Goal: Task Accomplishment & Management: Manage account settings

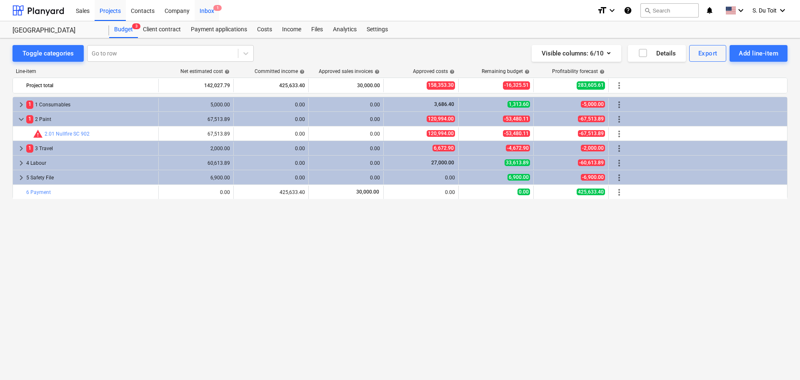
click at [203, 11] on div "Inbox 1" at bounding box center [207, 10] width 25 height 21
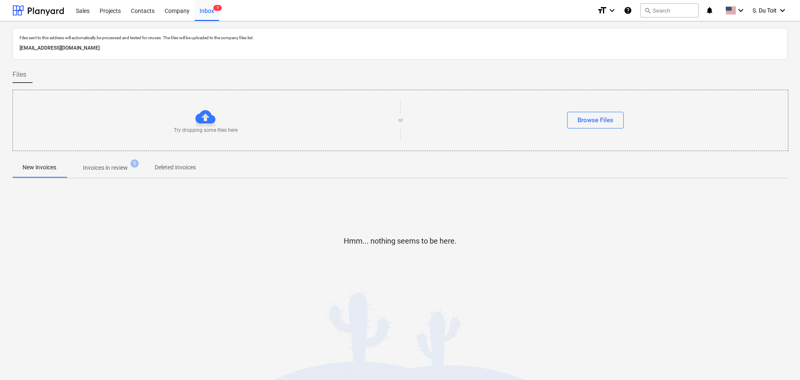
click at [95, 170] on p "Invoices in review" at bounding box center [105, 167] width 45 height 9
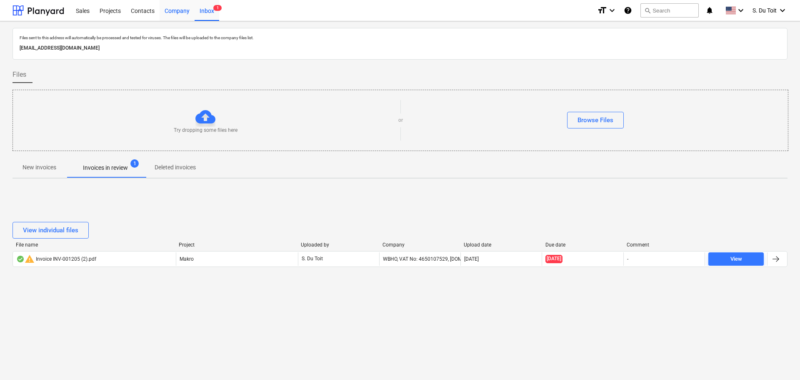
click at [177, 13] on div "Company" at bounding box center [177, 10] width 35 height 21
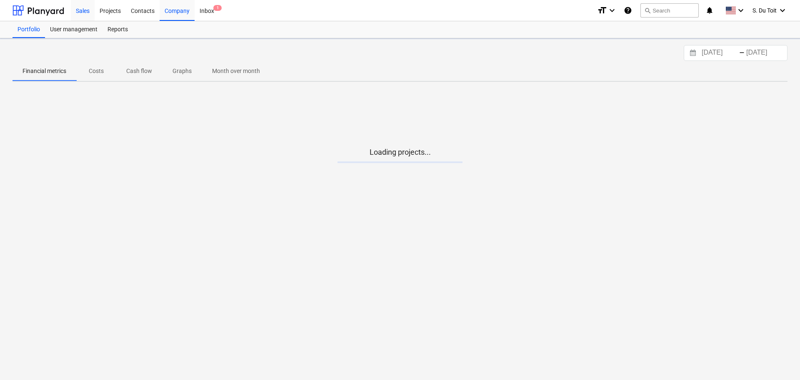
click at [89, 12] on div "Sales" at bounding box center [83, 10] width 24 height 21
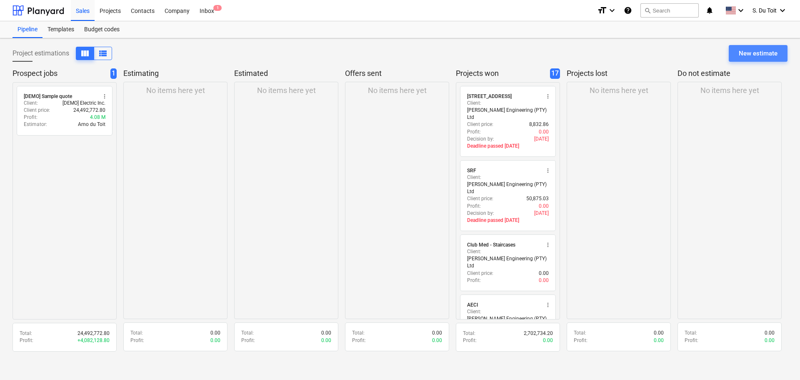
click at [766, 54] on div "New estimate" at bounding box center [758, 53] width 39 height 11
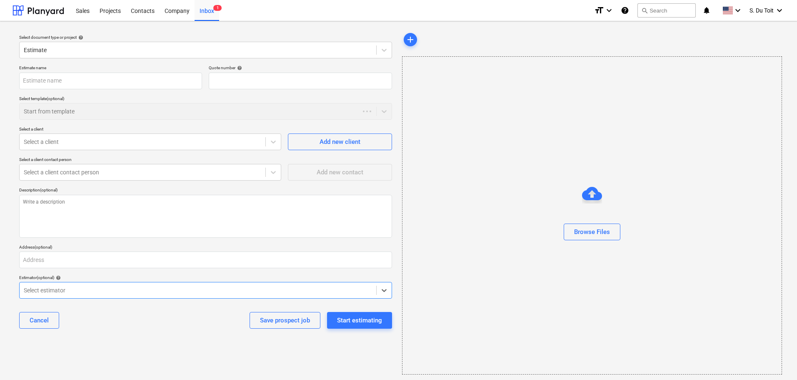
type textarea "x"
type input "QU-0024"
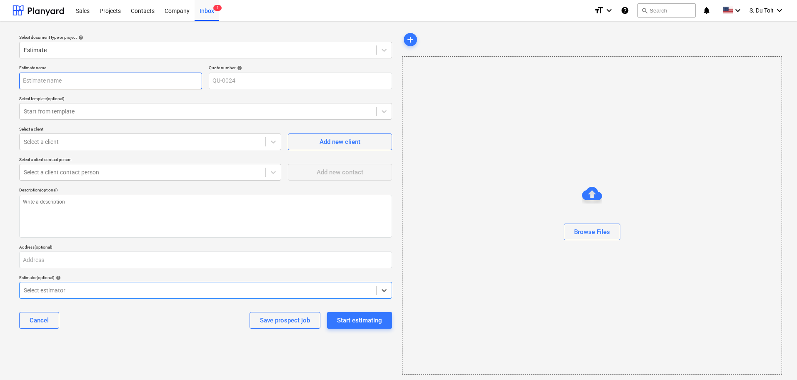
click at [62, 80] on input "text" at bounding box center [110, 81] width 183 height 17
type textarea "x"
type input "S"
type textarea "x"
type input "Sm"
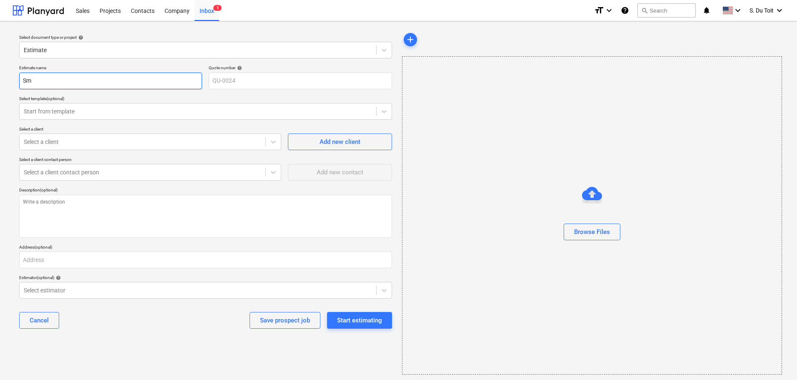
type textarea "x"
type input "Sma"
type textarea "x"
type input "Smar"
type textarea "x"
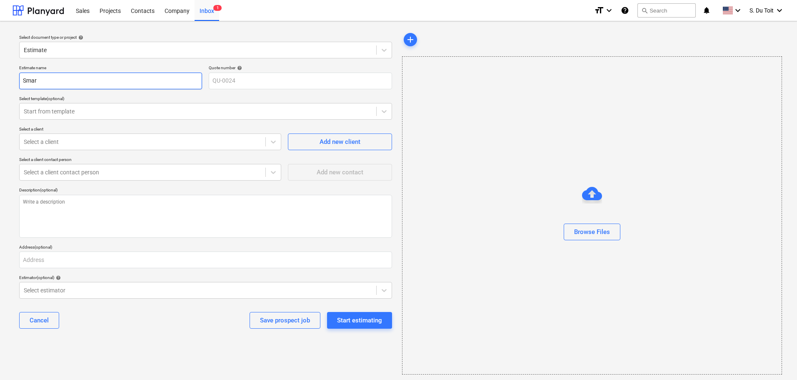
type input "Smart"
type textarea "x"
type input "Smart"
type textarea "x"
type input "Smart C"
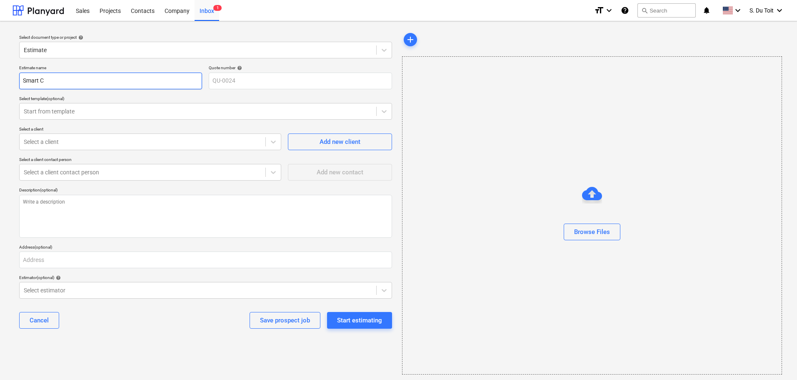
type textarea "x"
type input "Smart Ci"
type textarea "x"
type input "Smart Civ"
type textarea "x"
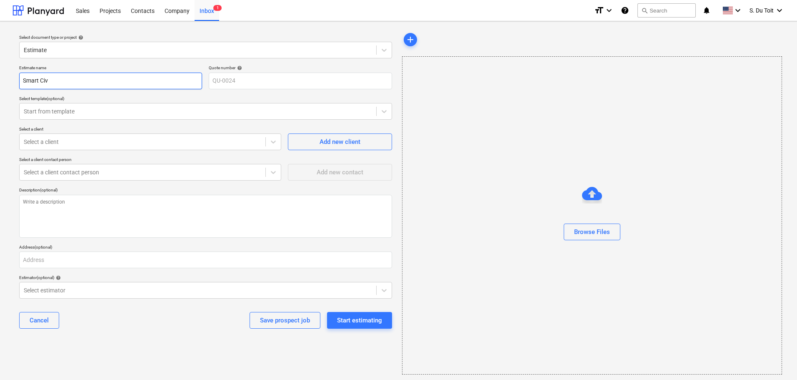
type input "Smart Civi"
type textarea "x"
type input "Smart Civil"
type textarea "x"
type input "Smart Civils"
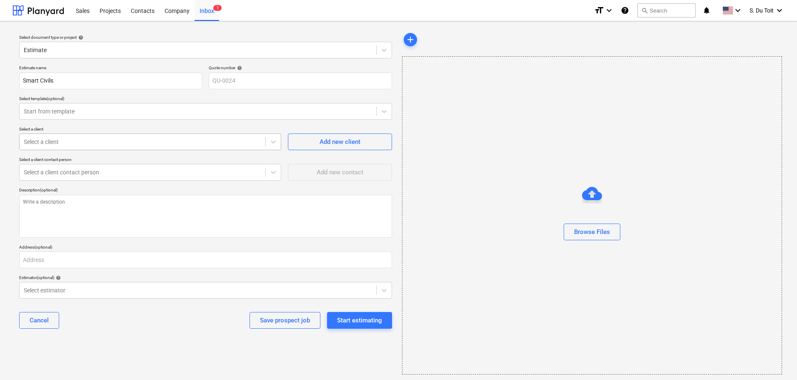
type textarea "x"
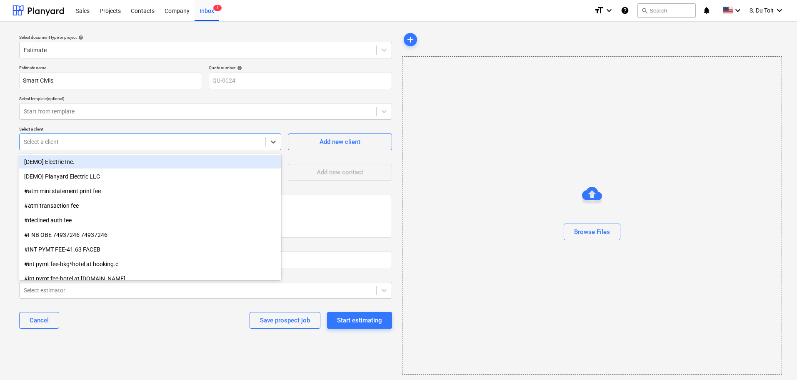
click at [46, 141] on div at bounding box center [143, 142] width 238 height 8
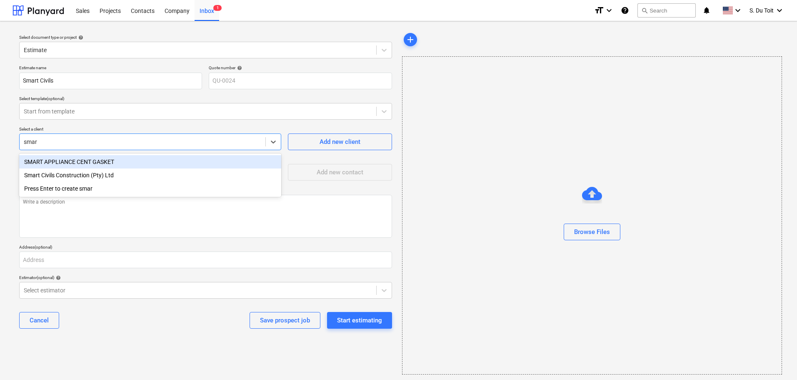
type input "smart"
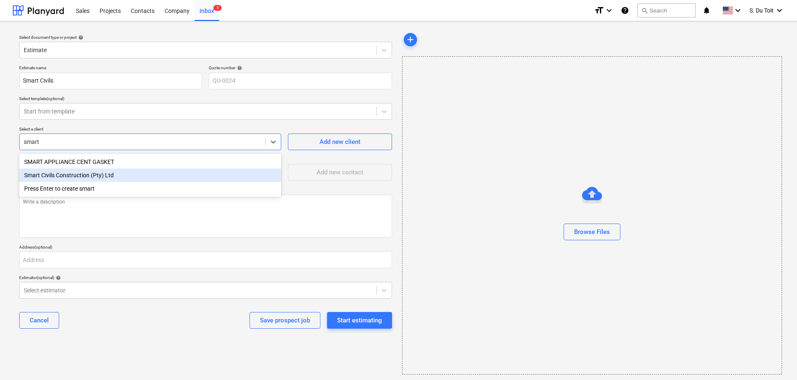
click at [44, 175] on div "Smart Civils Construction (Pty) Ltd" at bounding box center [150, 174] width 262 height 13
type textarea "x"
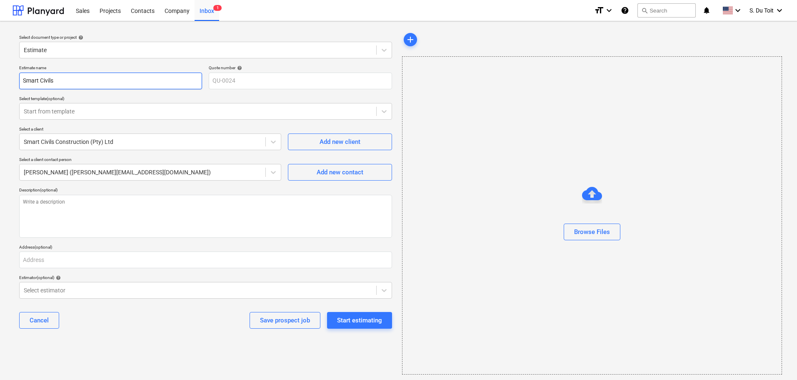
drag, startPoint x: 59, startPoint y: 83, endPoint x: 0, endPoint y: 85, distance: 58.8
click at [0, 85] on div "Select document type or project help Estimate Estimate name Smart Civils Quote …" at bounding box center [398, 202] width 797 height 363
paste input "MTAMVUNA BRIDGE"
type textarea "x"
type input "MTAMVUNA BRIDGE"
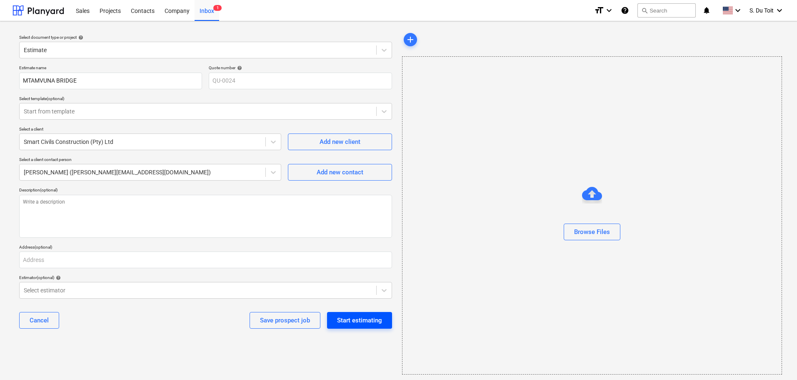
click at [370, 319] on div "Start estimating" at bounding box center [359, 320] width 45 height 11
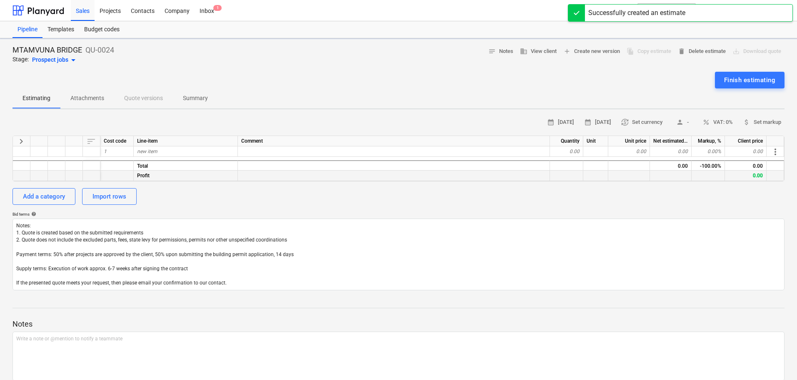
type textarea "x"
click at [191, 154] on div "new item" at bounding box center [186, 151] width 104 height 10
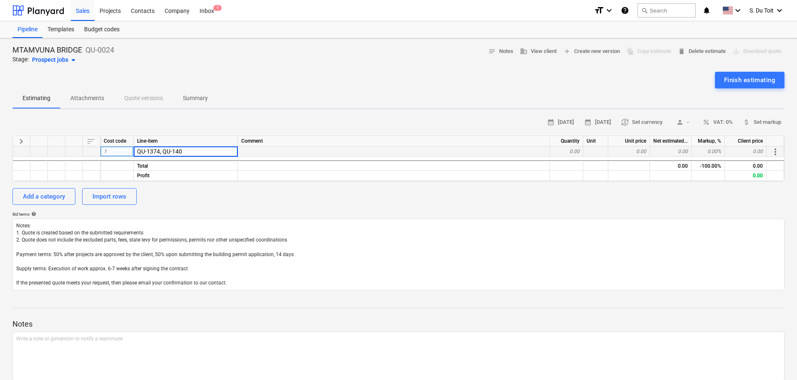
type input "QU-1374, QU-1400"
click at [566, 150] on div "0.00" at bounding box center [566, 151] width 33 height 10
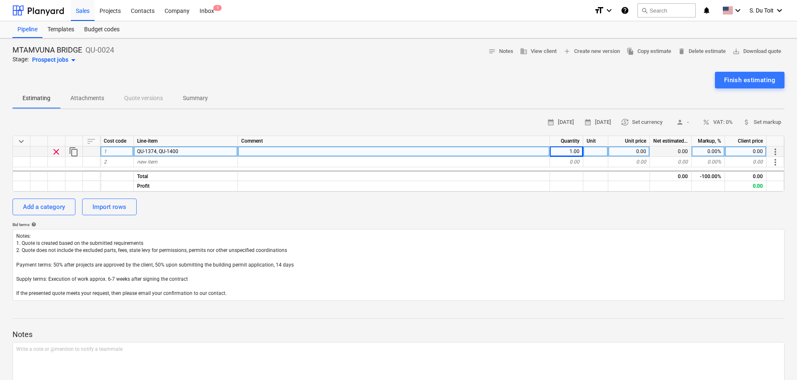
click at [601, 151] on div at bounding box center [595, 151] width 25 height 10
type textarea "x"
click at [624, 150] on div "0.00" at bounding box center [629, 151] width 42 height 10
type input "394047.50"
type textarea "x"
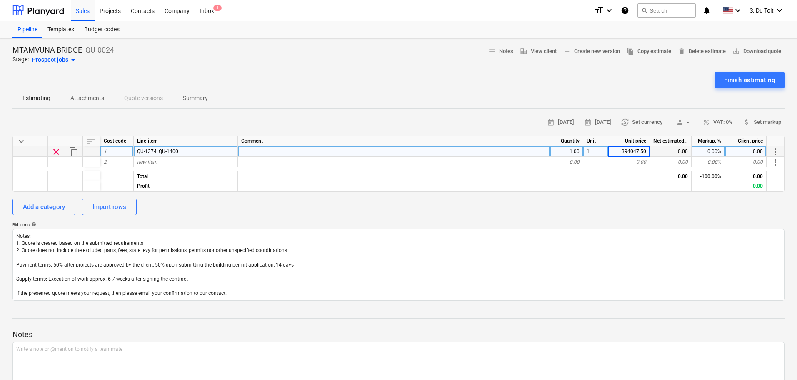
click at [716, 148] on div "0.00%" at bounding box center [708, 151] width 33 height 10
click at [722, 122] on span "percent VAT: 0%" at bounding box center [718, 123] width 30 height 10
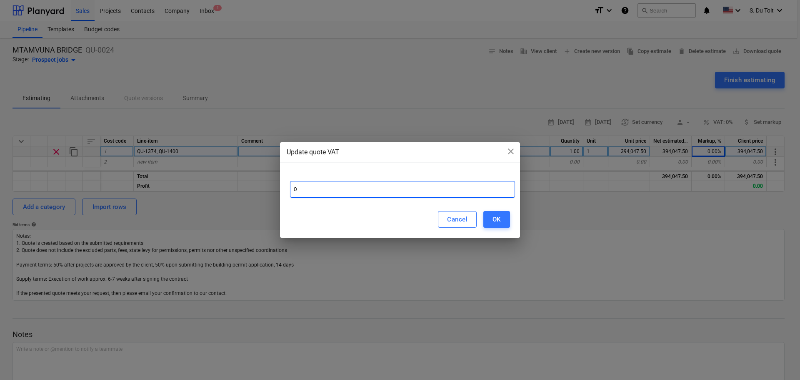
drag, startPoint x: 368, startPoint y: 188, endPoint x: 277, endPoint y: 192, distance: 91.8
click at [277, 192] on div "Update quote VAT close 0 Cancel OK" at bounding box center [400, 190] width 800 height 380
type input "15"
click at [493, 218] on div "OK" at bounding box center [497, 219] width 8 height 11
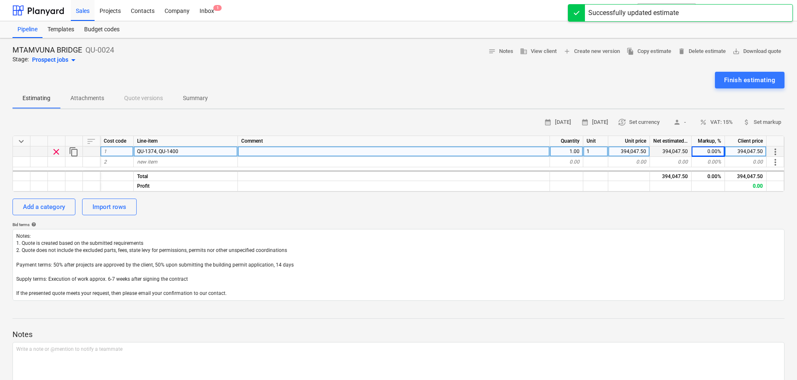
click at [680, 211] on div "Add a category Import rows" at bounding box center [399, 206] width 772 height 17
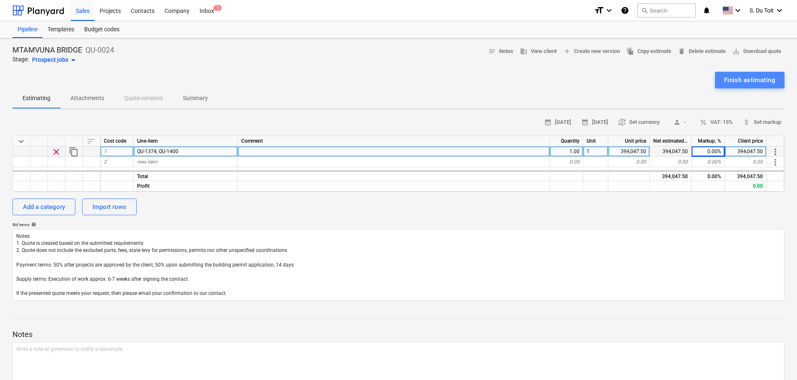
click at [765, 81] on div "Finish estimating" at bounding box center [749, 80] width 51 height 11
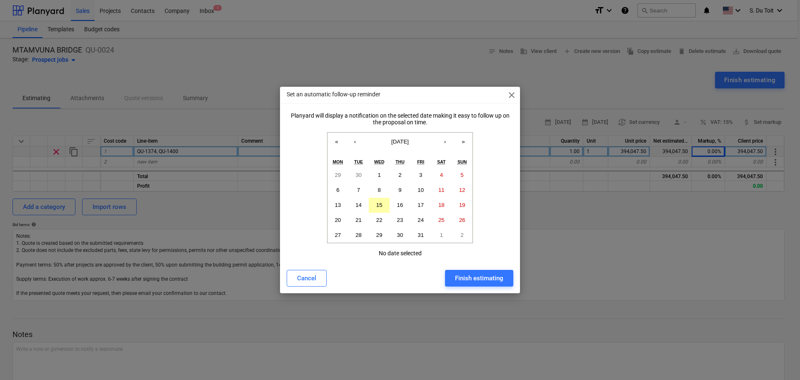
click at [388, 206] on button "15" at bounding box center [379, 205] width 21 height 15
click at [492, 271] on button "Finish estimating" at bounding box center [479, 278] width 68 height 17
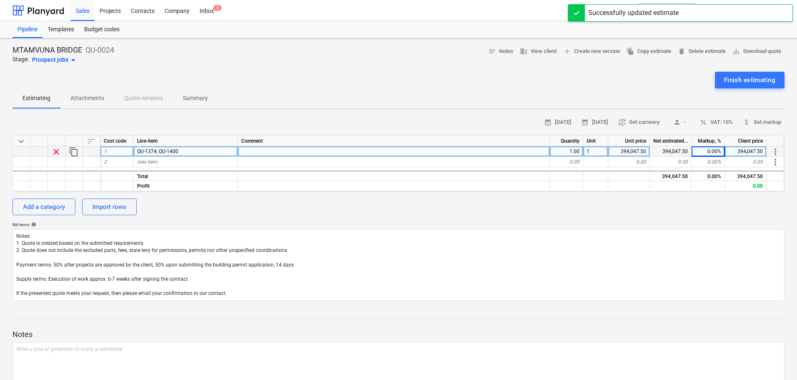
type textarea "x"
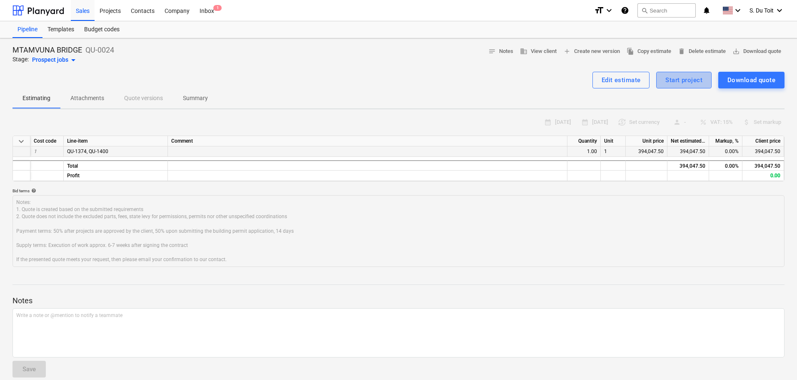
click at [683, 80] on div "Start project" at bounding box center [684, 80] width 37 height 11
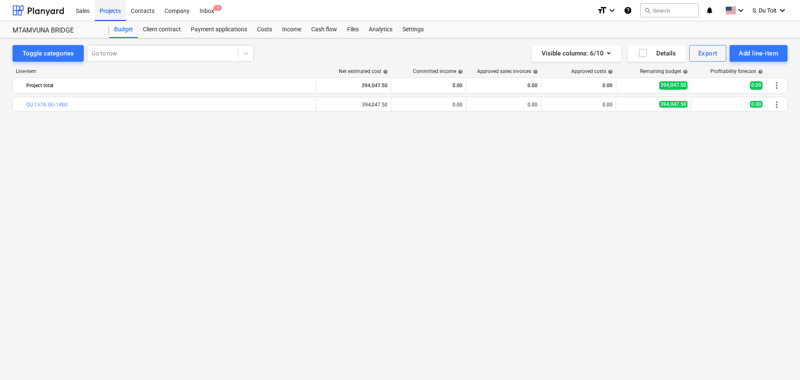
click at [107, 15] on div "Projects" at bounding box center [110, 10] width 31 height 21
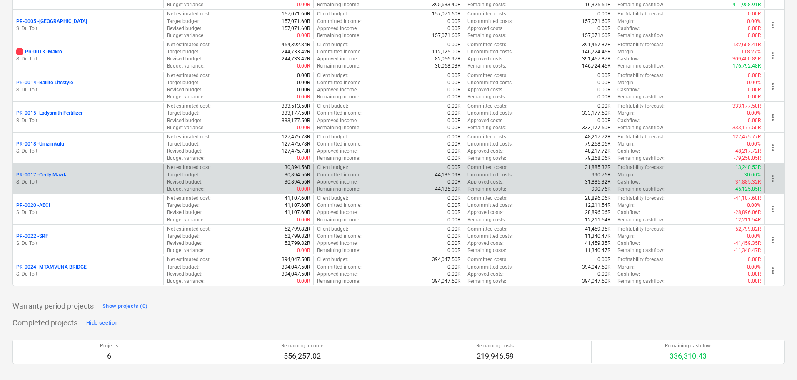
scroll to position [208, 0]
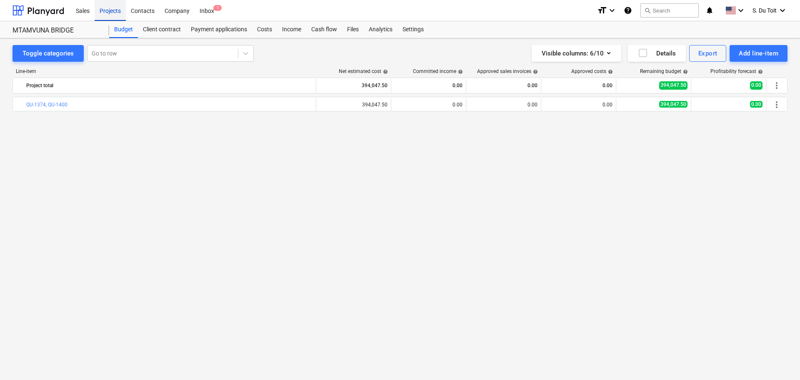
click at [107, 9] on div "Projects" at bounding box center [110, 10] width 31 height 21
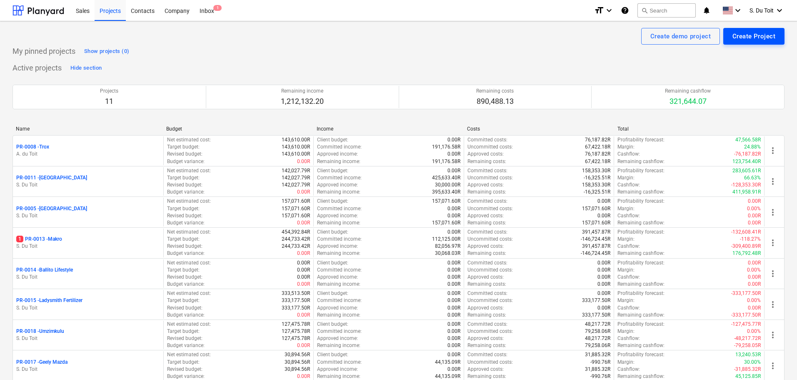
click at [758, 39] on div "Create Project" at bounding box center [754, 36] width 43 height 11
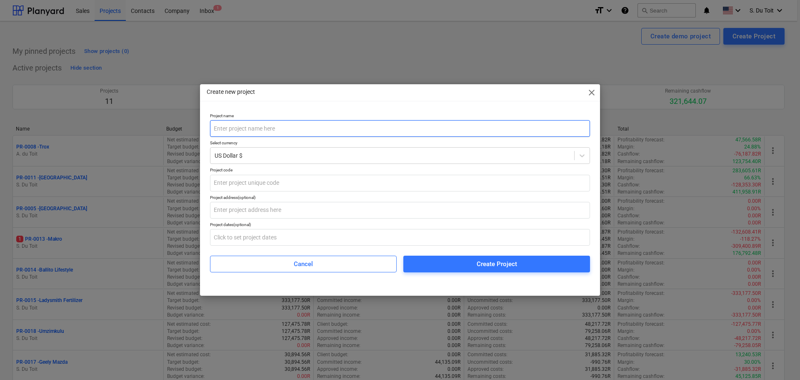
click at [306, 130] on input "text" at bounding box center [400, 128] width 380 height 17
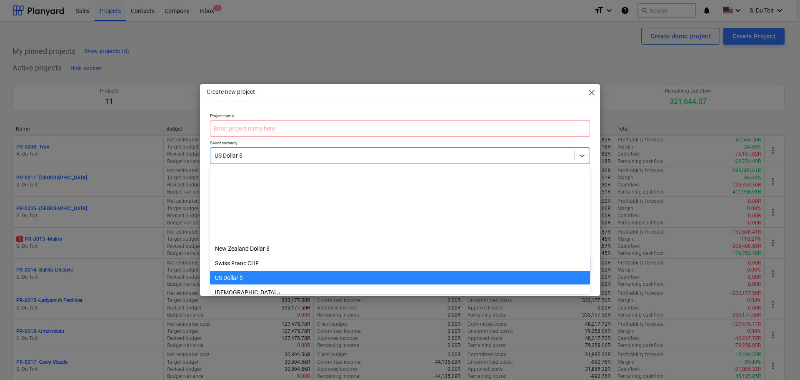
click at [267, 161] on div "US Dollar $" at bounding box center [392, 156] width 364 height 12
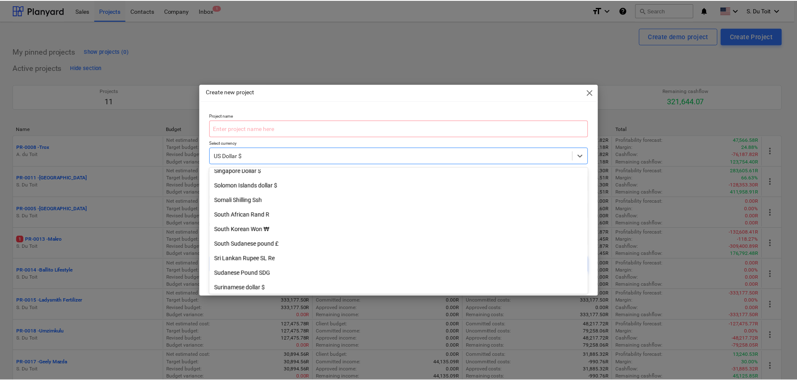
scroll to position [1769, 0]
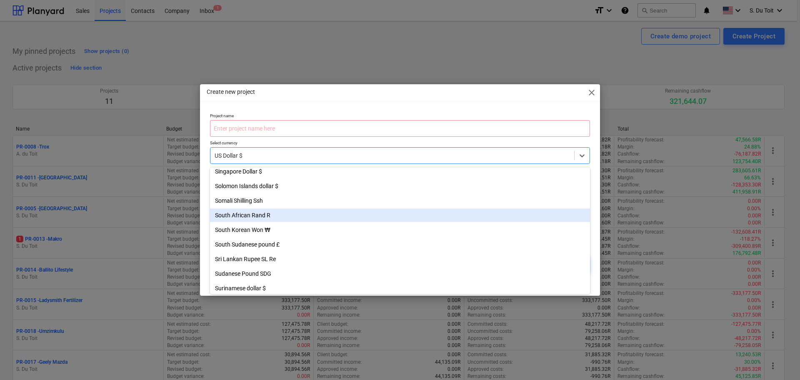
click at [298, 217] on div "South African Rand R" at bounding box center [400, 214] width 380 height 13
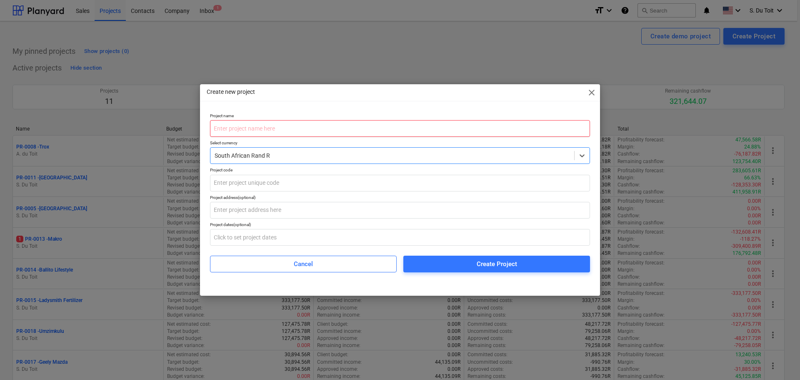
click at [267, 127] on input "text" at bounding box center [400, 128] width 380 height 17
click at [588, 90] on span "close" at bounding box center [592, 93] width 10 height 10
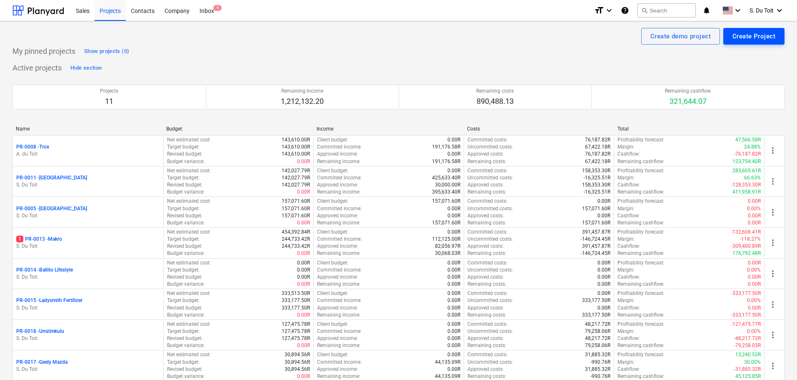
click at [756, 38] on div "Create Project" at bounding box center [754, 36] width 43 height 11
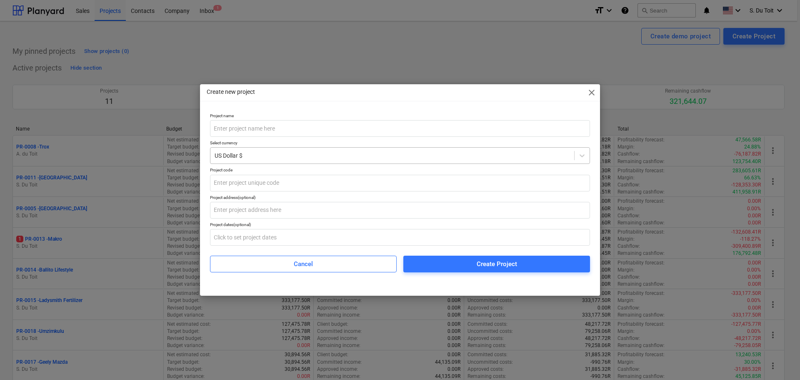
click at [235, 152] on div at bounding box center [393, 155] width 356 height 8
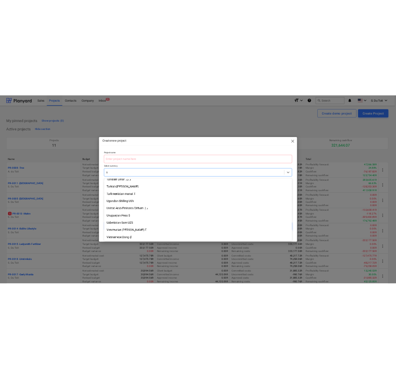
scroll to position [1027, 0]
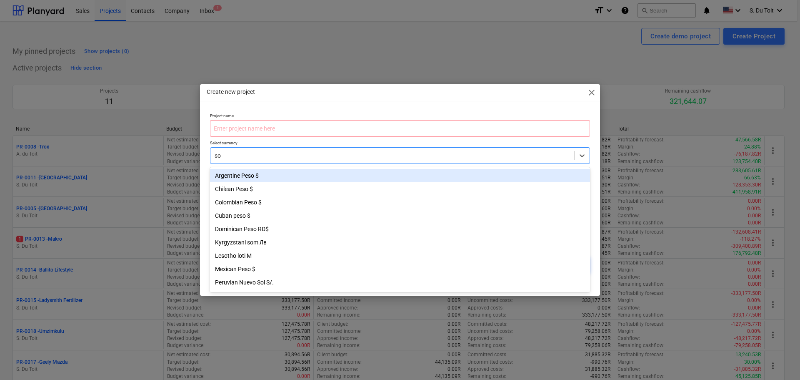
type input "sou"
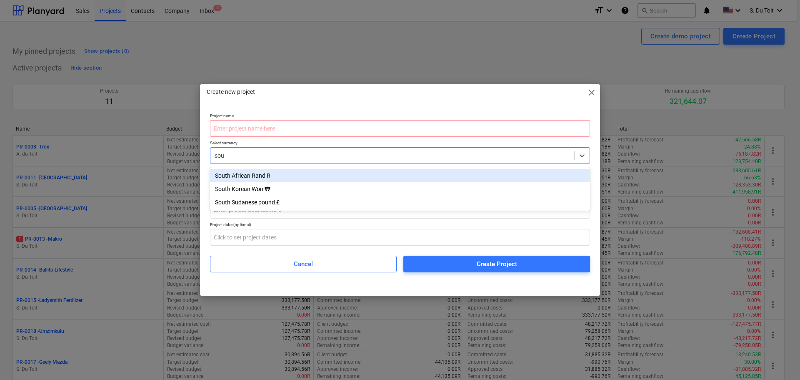
click at [257, 176] on div "South African Rand R" at bounding box center [400, 175] width 380 height 13
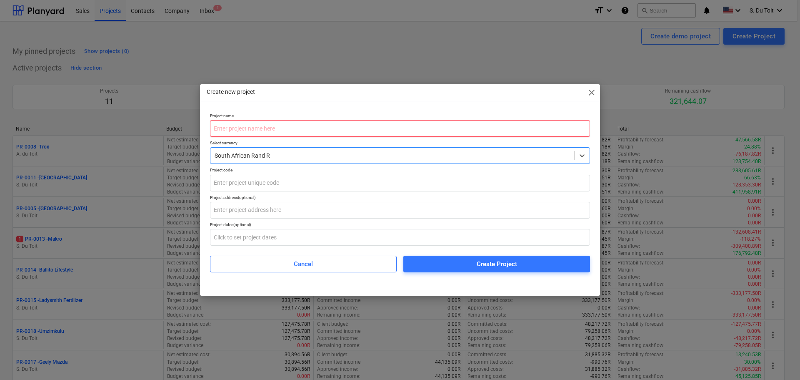
click at [246, 133] on input "text" at bounding box center [400, 128] width 380 height 17
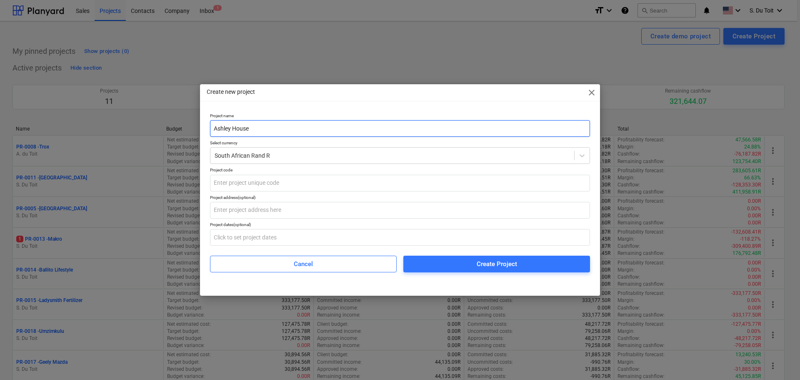
click at [230, 131] on input "Ashley House" at bounding box center [400, 128] width 380 height 17
click at [230, 128] on input "Ashley House" at bounding box center [400, 128] width 380 height 17
type input "[PERSON_NAME]'s House"
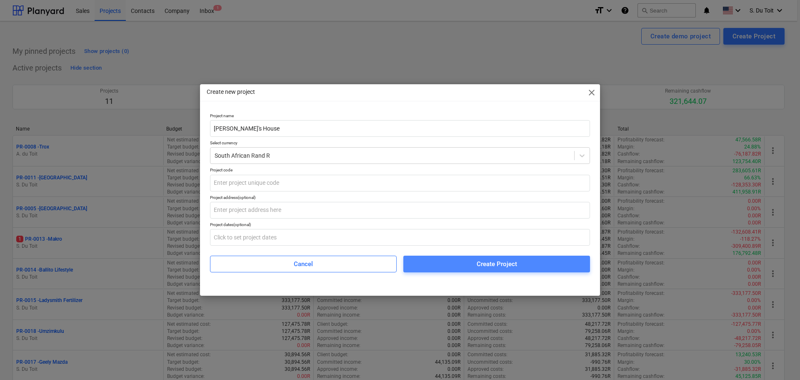
click at [463, 262] on span "Create Project" at bounding box center [496, 263] width 167 height 11
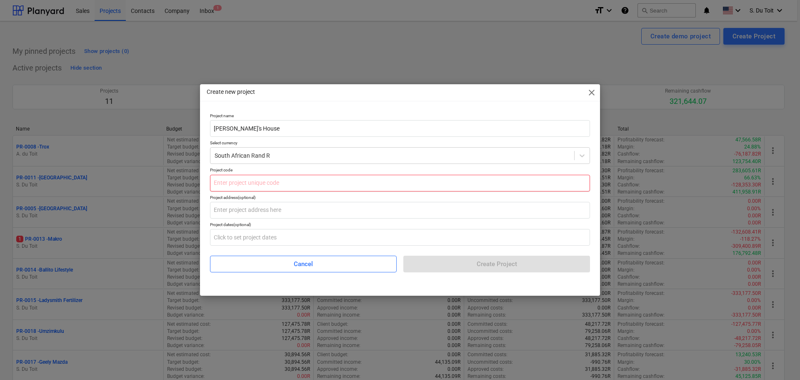
click at [233, 184] on input "text" at bounding box center [400, 183] width 380 height 17
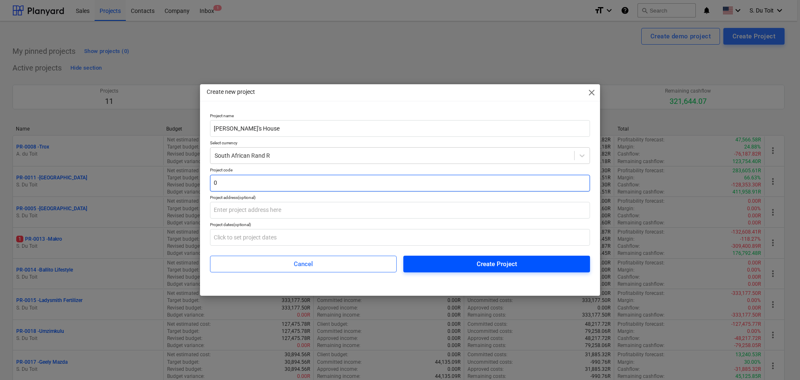
type input "0"
click at [443, 259] on span "Create Project" at bounding box center [496, 263] width 167 height 11
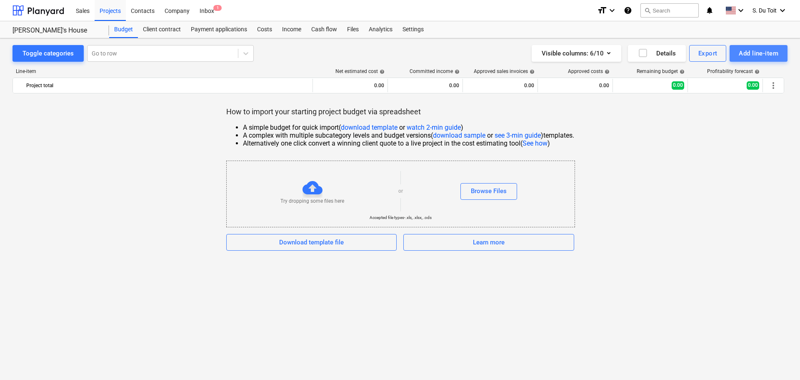
click at [763, 53] on div "Add line-item" at bounding box center [759, 53] width 40 height 11
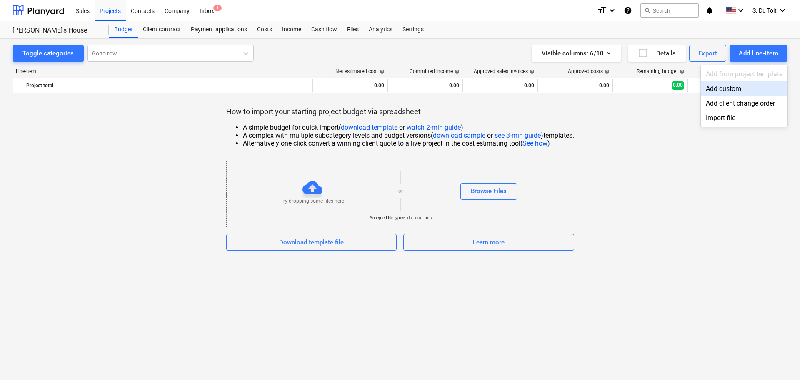
click at [754, 85] on div "Add custom" at bounding box center [744, 88] width 87 height 15
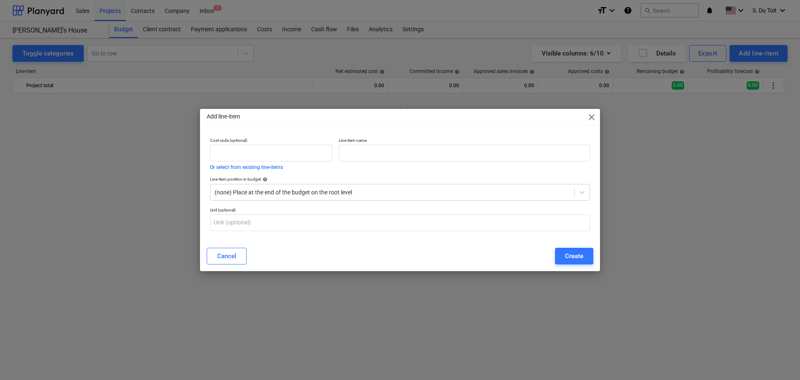
click at [206, 145] on div "Cost code (optional) Or select from existing line-items Line-item name Line-ite…" at bounding box center [400, 187] width 400 height 107
click at [217, 147] on input "text" at bounding box center [271, 153] width 122 height 17
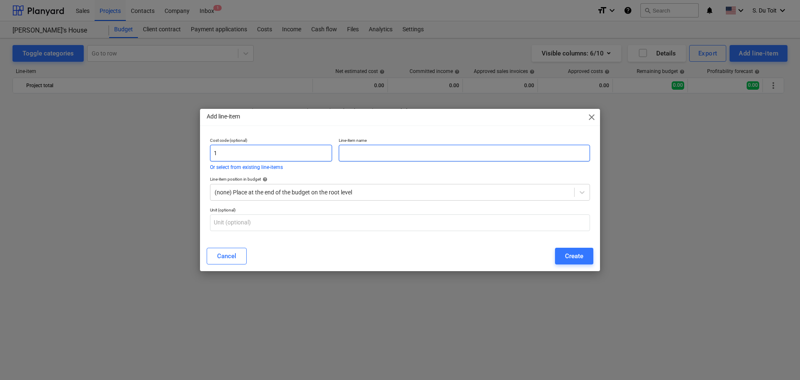
type input "1"
click at [373, 149] on input "text" at bounding box center [464, 153] width 251 height 17
type input "Consumables"
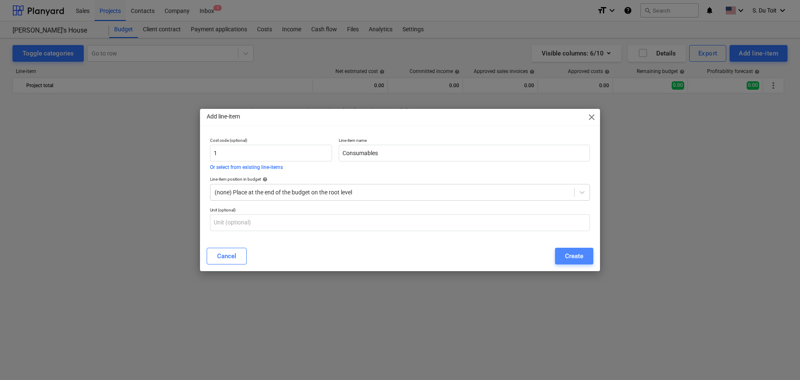
click at [583, 255] on div "Create" at bounding box center [574, 255] width 18 height 11
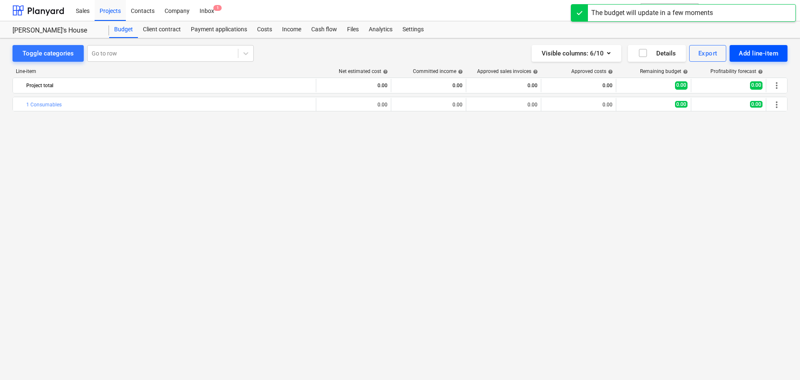
click at [762, 51] on div "Add line-item" at bounding box center [759, 53] width 40 height 11
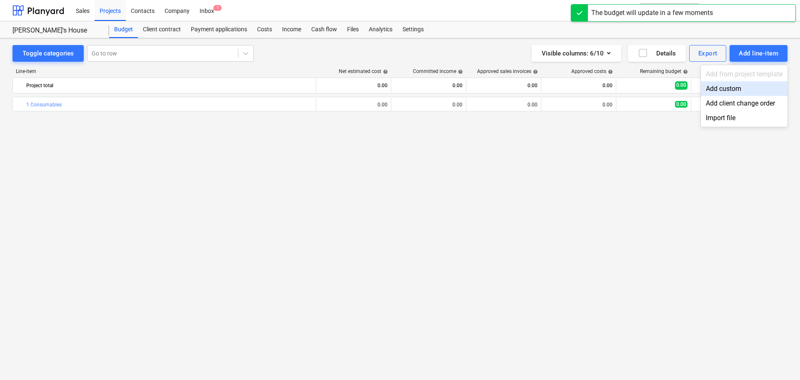
click at [724, 90] on div "Add custom" at bounding box center [744, 88] width 87 height 15
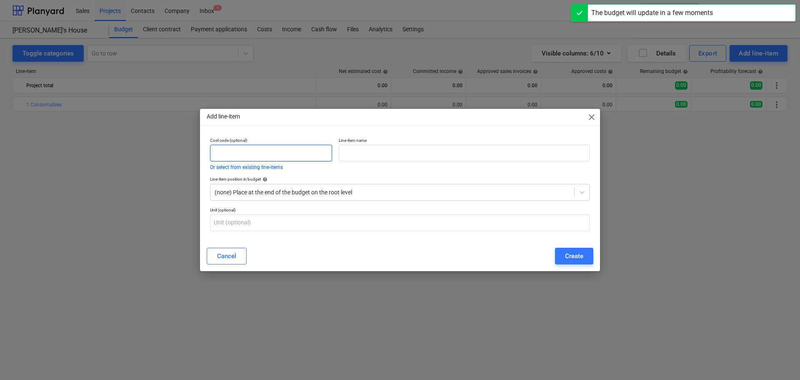
click at [262, 151] on input "text" at bounding box center [271, 153] width 122 height 17
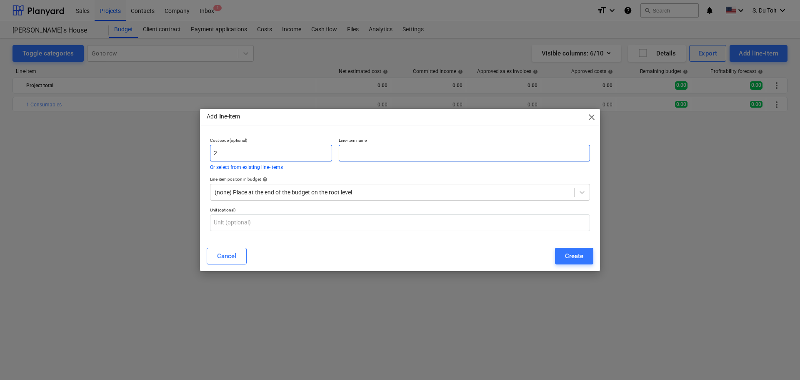
type input "2"
click at [412, 158] on input "text" at bounding box center [464, 153] width 251 height 17
type input "Paint"
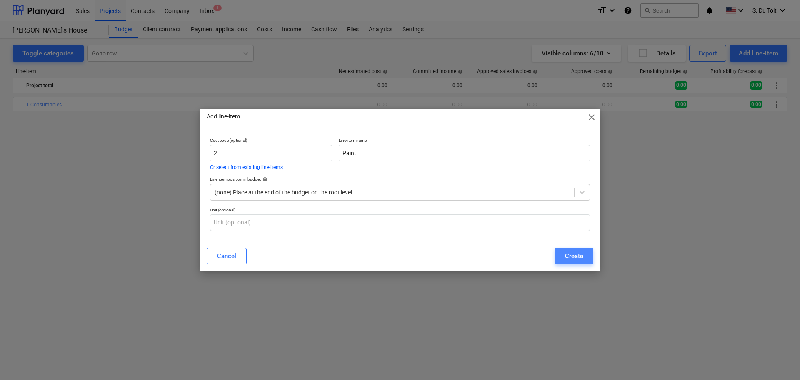
click at [574, 258] on div "Create" at bounding box center [574, 255] width 18 height 11
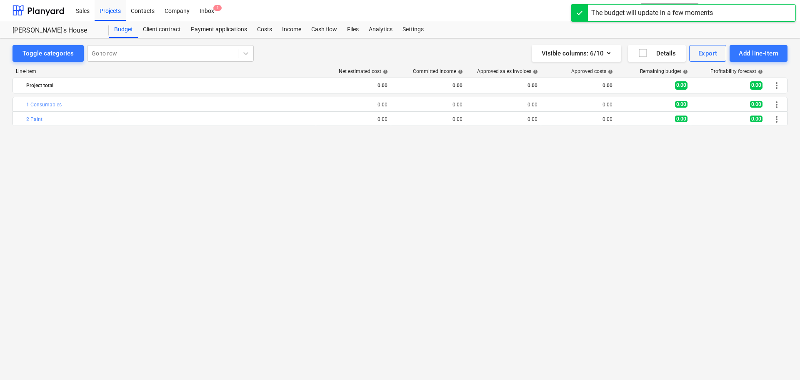
click at [768, 31] on div "Budget Client contract Payment applications Costs Income Cash flow Files Analyt…" at bounding box center [448, 29] width 679 height 17
click at [766, 55] on div "Add line-item" at bounding box center [759, 53] width 40 height 11
click at [721, 83] on div "Add custom" at bounding box center [744, 88] width 87 height 15
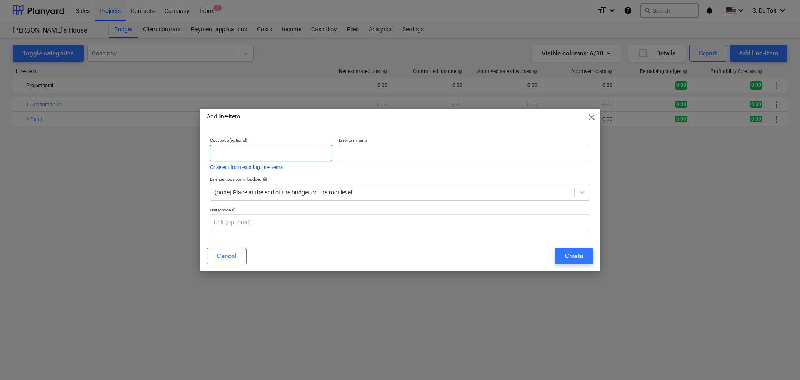
click at [283, 151] on input "text" at bounding box center [271, 153] width 122 height 17
type input "3"
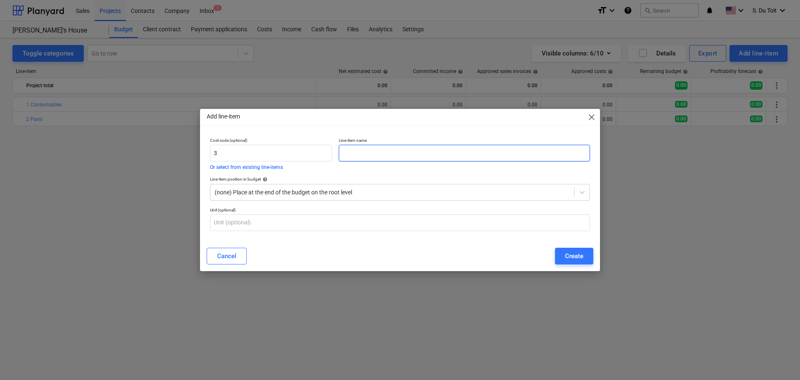
click at [369, 147] on input "text" at bounding box center [464, 153] width 251 height 17
type input "Labour"
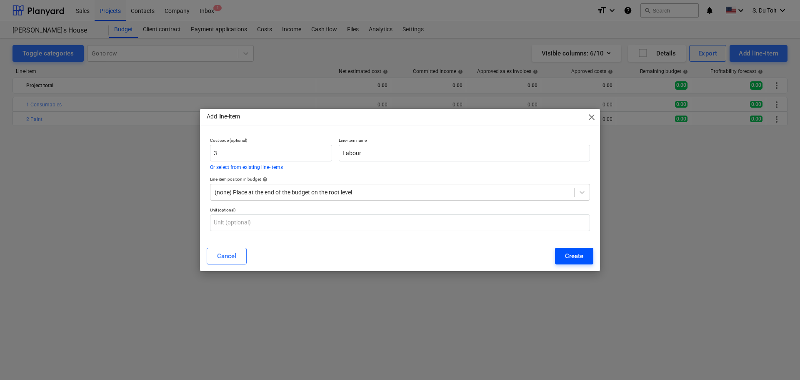
click at [583, 261] on button "Create" at bounding box center [574, 256] width 38 height 17
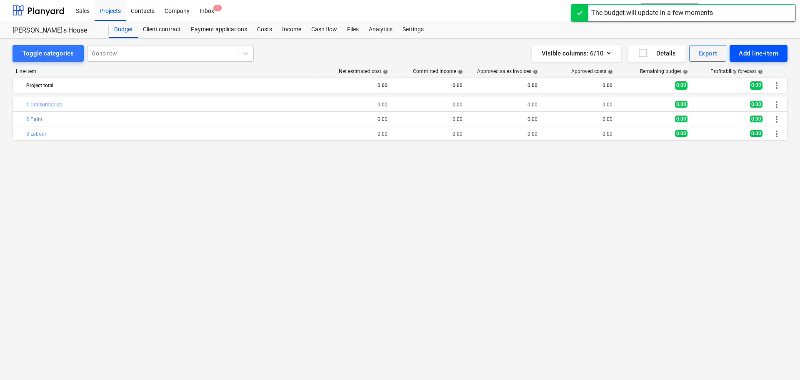
click at [771, 46] on button "Add line-item" at bounding box center [759, 53] width 58 height 17
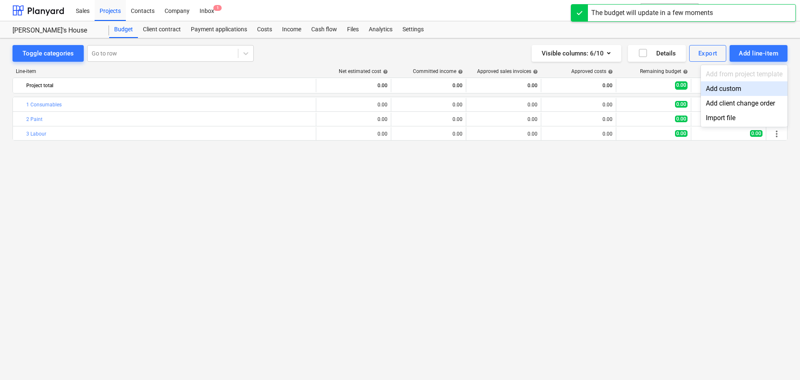
click at [749, 89] on div "Add custom" at bounding box center [744, 88] width 87 height 15
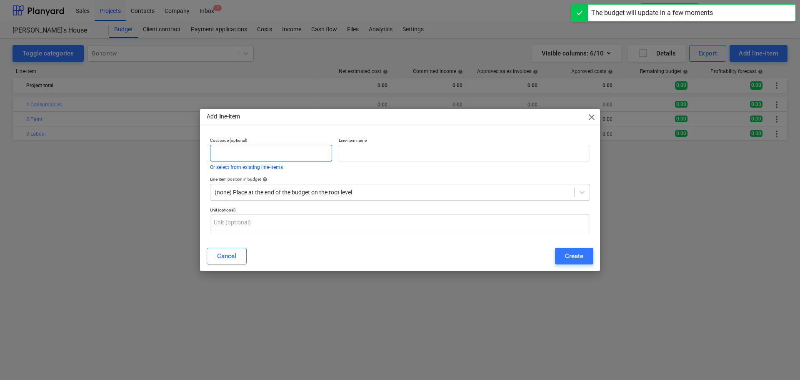
click at [255, 153] on input "text" at bounding box center [271, 153] width 122 height 17
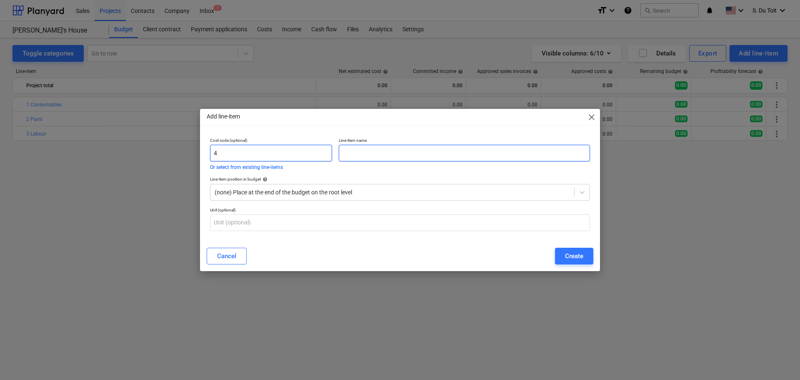
type input "4"
click at [359, 152] on input "text" at bounding box center [464, 153] width 251 height 17
type input "Fuel"
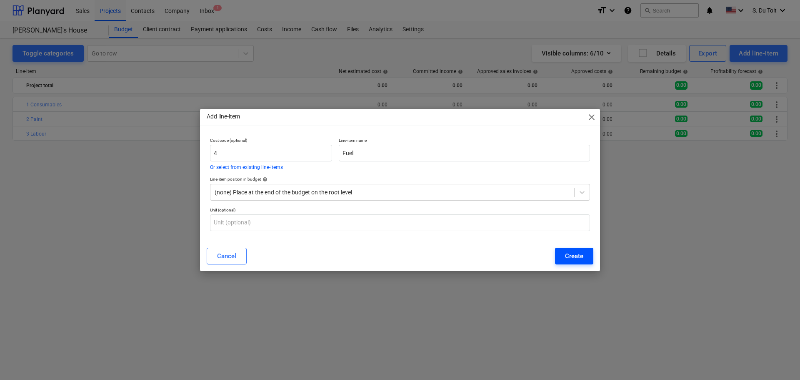
click at [569, 252] on div "Create" at bounding box center [574, 255] width 18 height 11
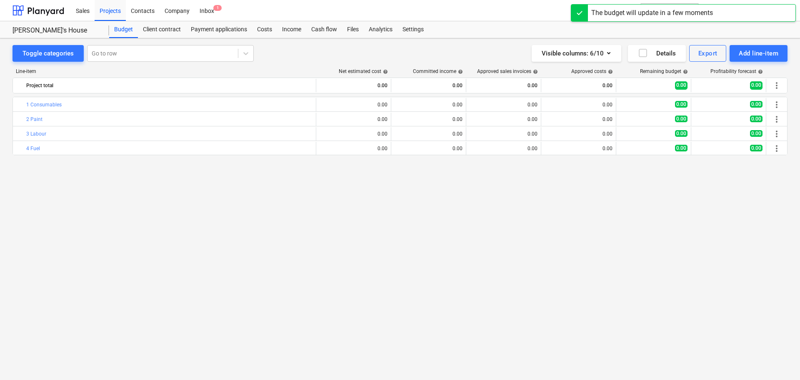
click at [417, 229] on div "bar_chart 1 Consumables edit 0.00 0.00 0.00 0.00 0.00 0.00 more_vert bar_chart …" at bounding box center [400, 221] width 775 height 248
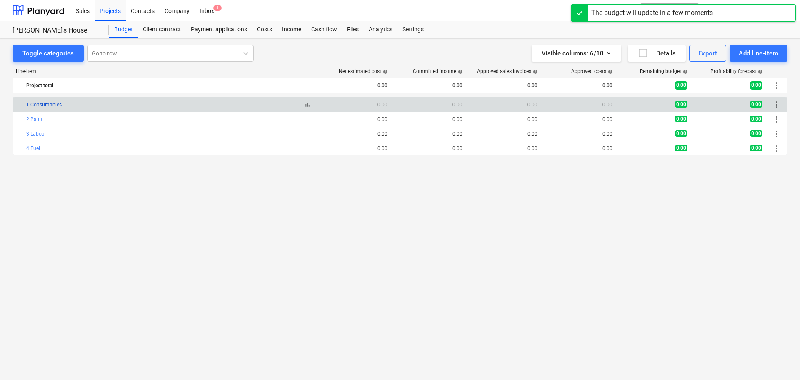
click at [33, 104] on link "1 Consumables" at bounding box center [43, 105] width 35 height 6
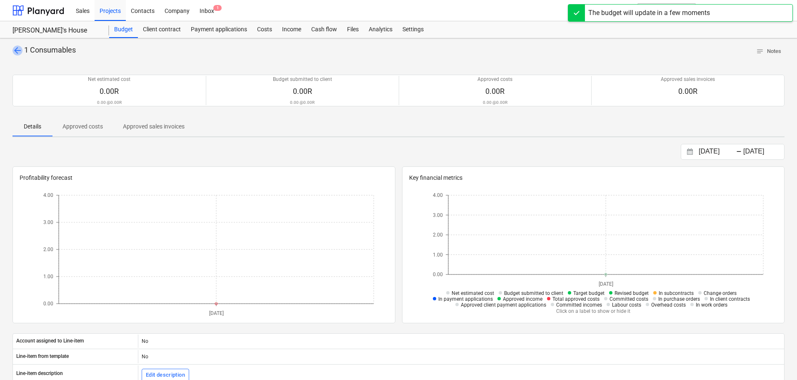
click at [18, 47] on span "arrow_back" at bounding box center [18, 50] width 10 height 10
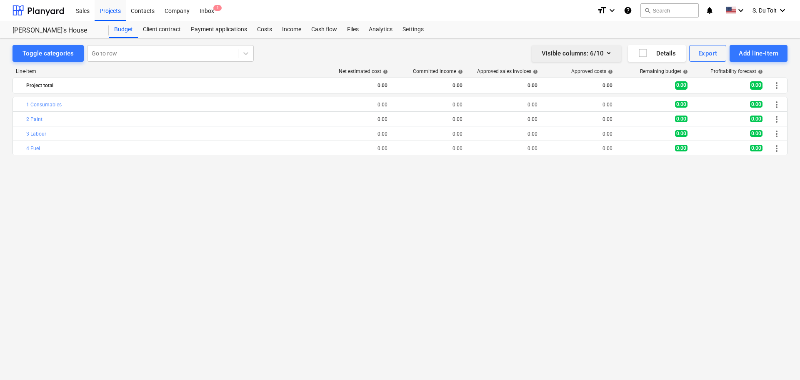
click at [604, 56] on icon "button" at bounding box center [609, 53] width 10 height 10
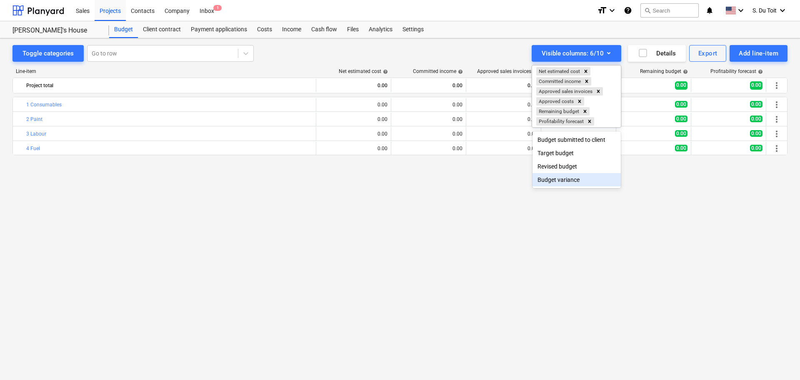
click at [467, 206] on div at bounding box center [400, 190] width 800 height 380
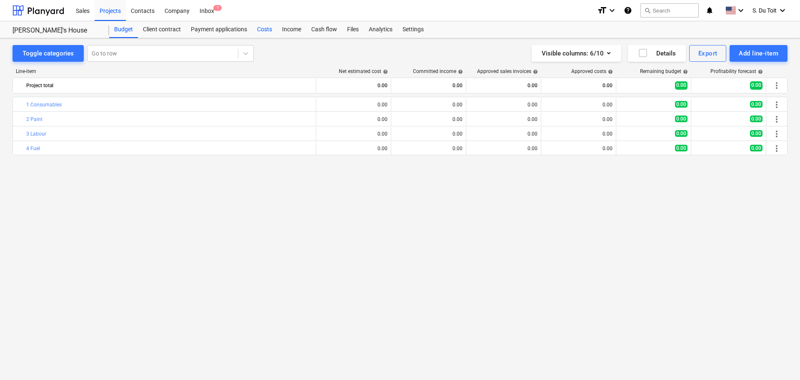
click at [266, 30] on div "Costs" at bounding box center [264, 29] width 25 height 17
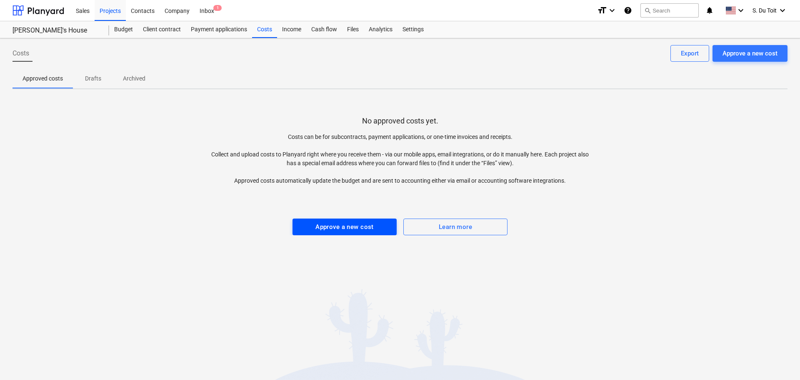
click at [367, 231] on div "Approve a new cost" at bounding box center [345, 226] width 58 height 11
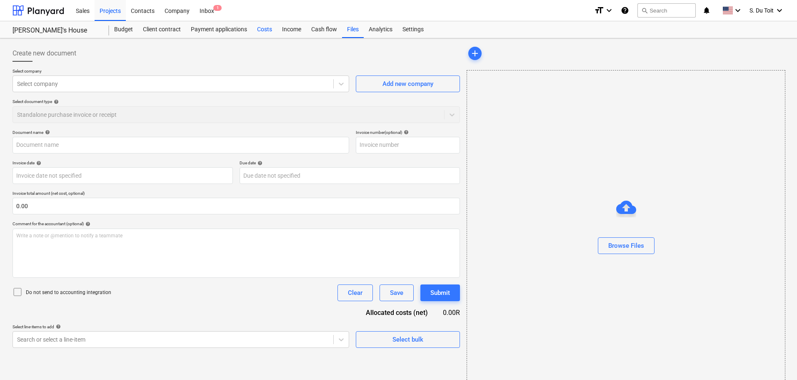
click at [265, 29] on div "Costs" at bounding box center [264, 29] width 25 height 17
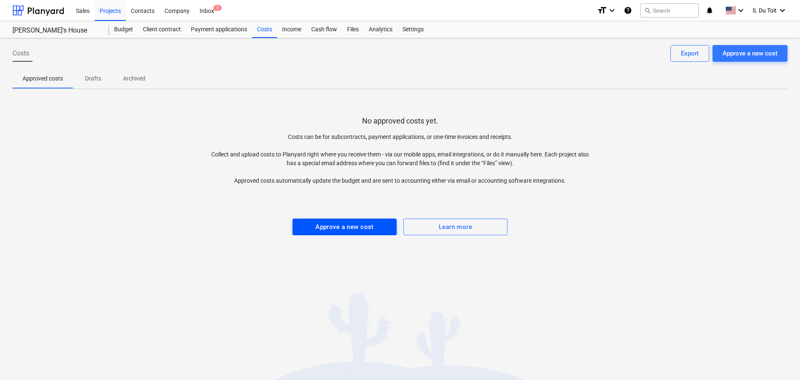
click at [370, 224] on div "Approve a new cost" at bounding box center [345, 226] width 58 height 11
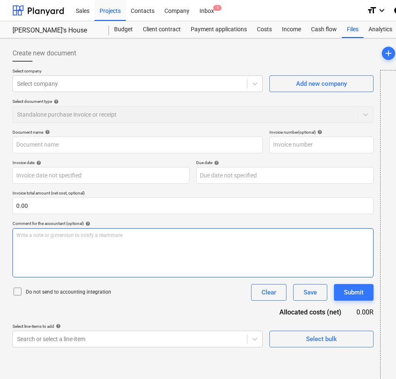
click at [28, 240] on div "Write a note or @mention to notify a teammate [PERSON_NAME]" at bounding box center [193, 252] width 361 height 49
click at [85, 238] on p "Write a note or @mention to notify a teammate [PERSON_NAME]" at bounding box center [193, 235] width 354 height 7
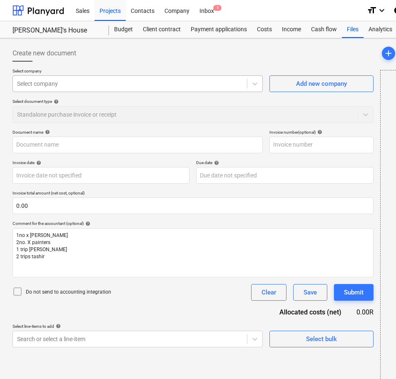
click at [39, 84] on div at bounding box center [130, 84] width 226 height 8
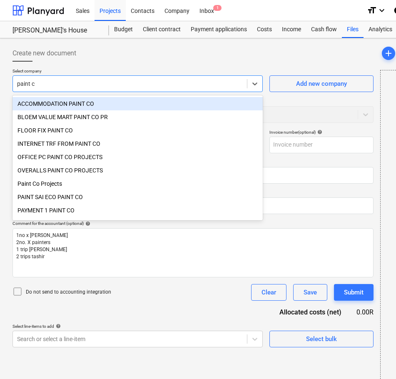
type input "paint co"
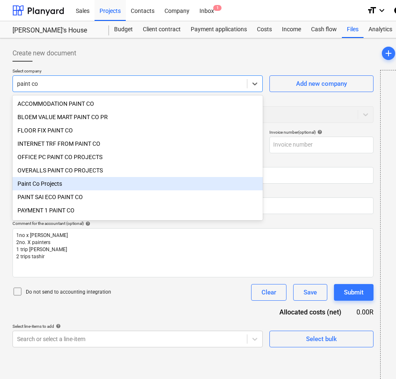
click at [65, 188] on div "Paint Co Projects" at bounding box center [138, 183] width 250 height 13
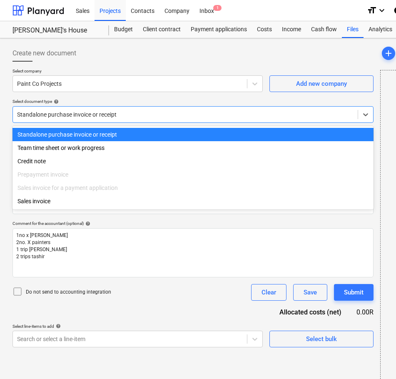
click at [52, 114] on div at bounding box center [185, 114] width 337 height 8
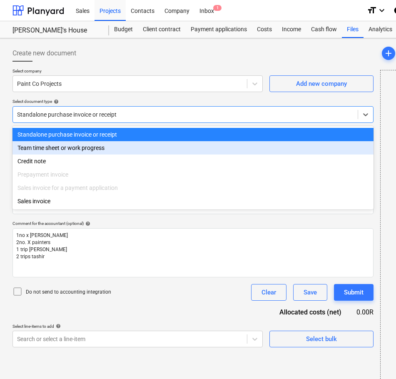
click at [58, 147] on div "Team time sheet or work progress" at bounding box center [193, 147] width 361 height 13
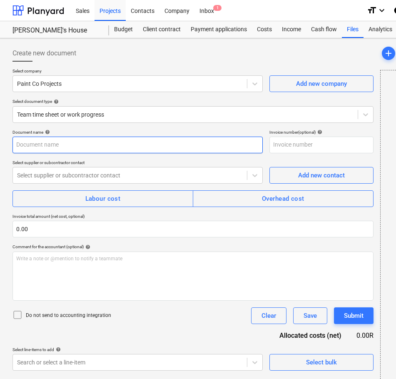
click at [70, 148] on input "text" at bounding box center [138, 145] width 250 height 17
type input "Costs for 14/10"
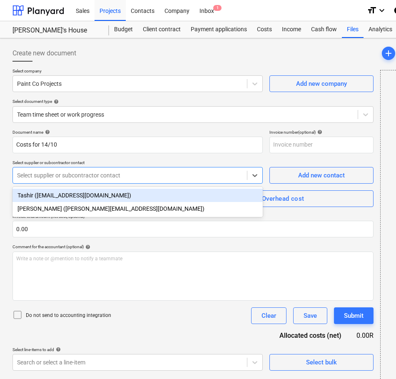
click at [73, 180] on div "Select supplier or subcontractor contact" at bounding box center [130, 176] width 234 height 12
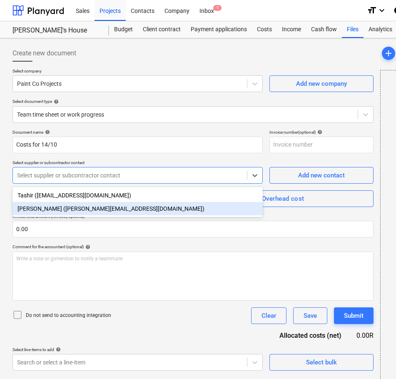
click at [78, 207] on div "[PERSON_NAME] ([PERSON_NAME][EMAIL_ADDRESS][DOMAIN_NAME])" at bounding box center [138, 208] width 250 height 13
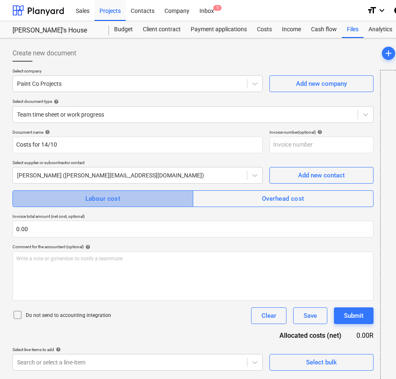
click at [83, 197] on span "Labour cost" at bounding box center [103, 198] width 163 height 11
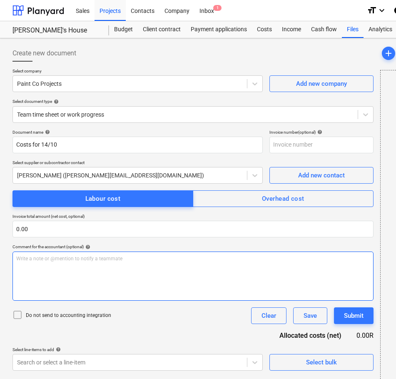
click at [68, 261] on p "Write a note or @mention to notify a teammate [PERSON_NAME]" at bounding box center [193, 258] width 354 height 7
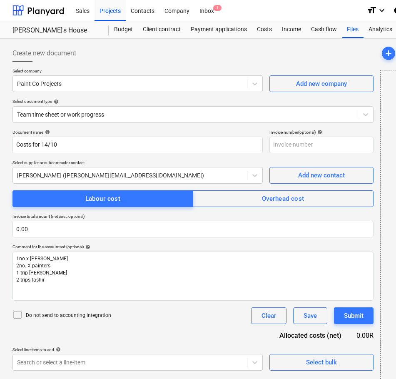
click at [50, 308] on div "Do not send to accounting integration Clear Save Submit" at bounding box center [193, 316] width 361 height 17
click at [63, 317] on p "Do not send to accounting integration" at bounding box center [68, 315] width 85 height 7
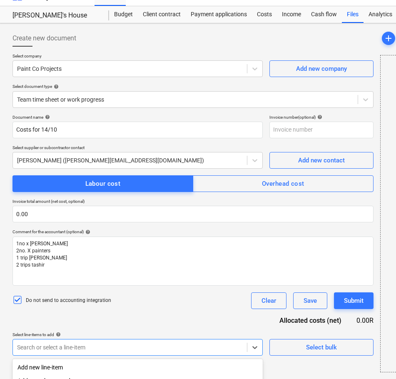
scroll to position [95, 0]
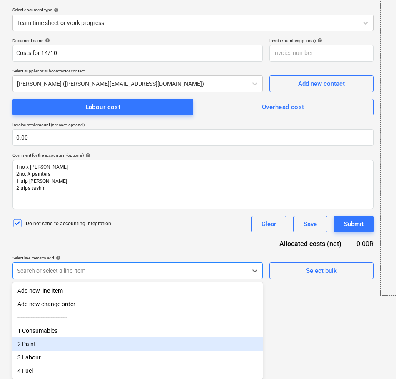
click at [106, 288] on body "Sales Projects Contacts Company Inbox 1 format_size keyboard_arrow_down help se…" at bounding box center [198, 97] width 396 height 379
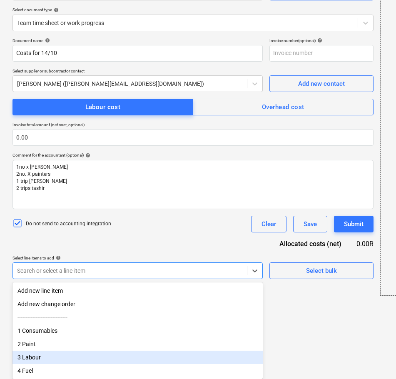
click at [130, 361] on div "3 Labour" at bounding box center [138, 357] width 250 height 13
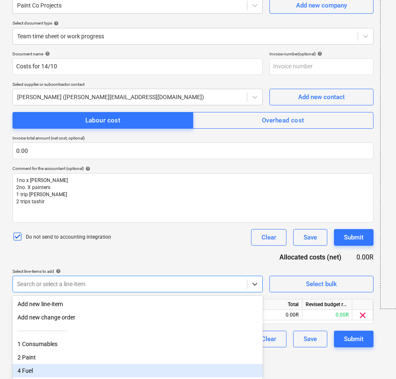
click at [126, 372] on div "4 Fuel" at bounding box center [138, 370] width 250 height 13
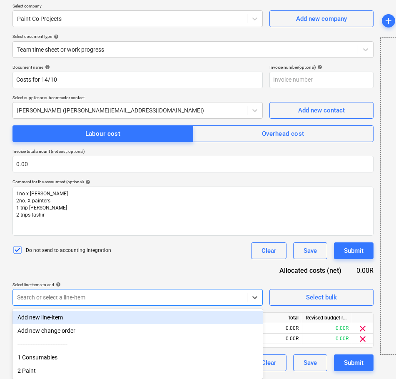
scroll to position [64, 0]
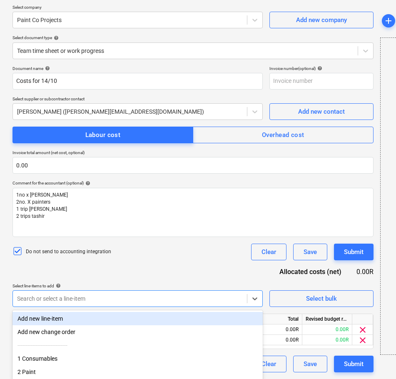
click at [133, 270] on div "Document name help Costs for 14/10 Invoice number (optional) help Select suppli…" at bounding box center [193, 219] width 361 height 307
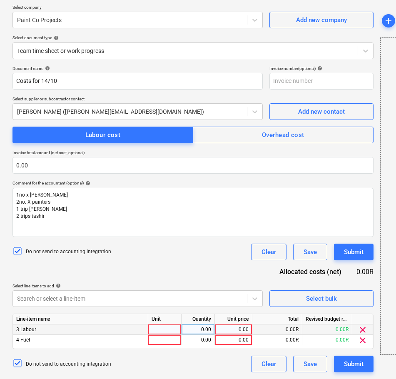
click at [158, 331] on div at bounding box center [164, 330] width 33 height 10
type input "1"
click at [160, 337] on div at bounding box center [164, 340] width 33 height 10
drag, startPoint x: 219, startPoint y: 326, endPoint x: 202, endPoint y: 329, distance: 17.8
click at [215, 326] on div "0.00" at bounding box center [234, 330] width 38 height 10
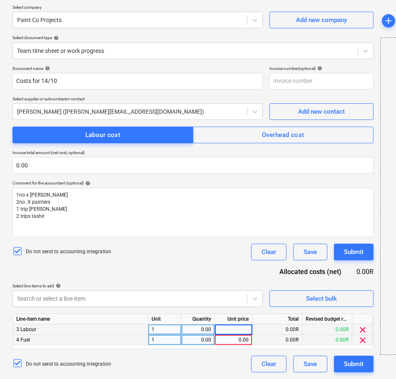
click at [195, 330] on div "0.00" at bounding box center [198, 330] width 26 height 10
type input "1"
click at [208, 339] on div "0.00" at bounding box center [198, 340] width 26 height 10
click at [225, 328] on div "0.00" at bounding box center [233, 330] width 30 height 10
click at [237, 327] on input at bounding box center [233, 330] width 37 height 10
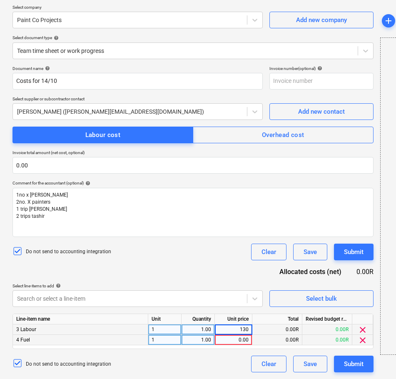
type input "1300"
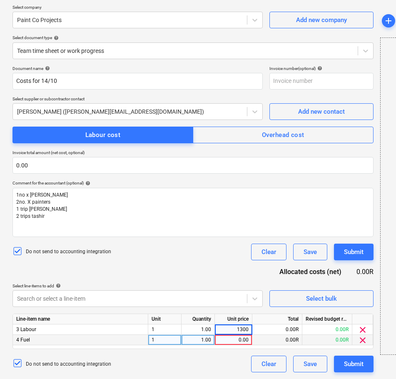
click at [232, 342] on div "0.00" at bounding box center [233, 340] width 30 height 10
type input "198.9"
click at [173, 237] on div "Document name help Costs for 14/10 Invoice number (optional) help Select suppli…" at bounding box center [193, 219] width 361 height 307
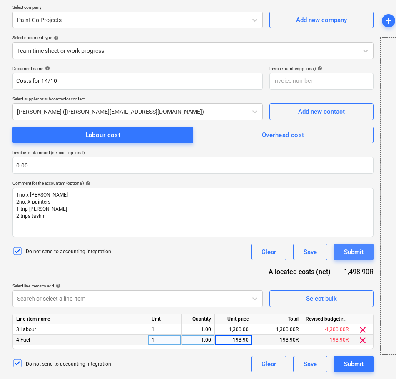
click at [364, 254] on button "Submit" at bounding box center [354, 252] width 40 height 17
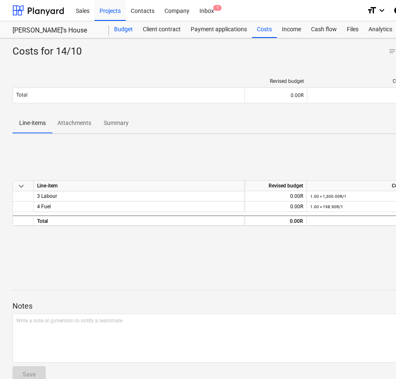
click at [121, 33] on div "Budget" at bounding box center [123, 29] width 29 height 17
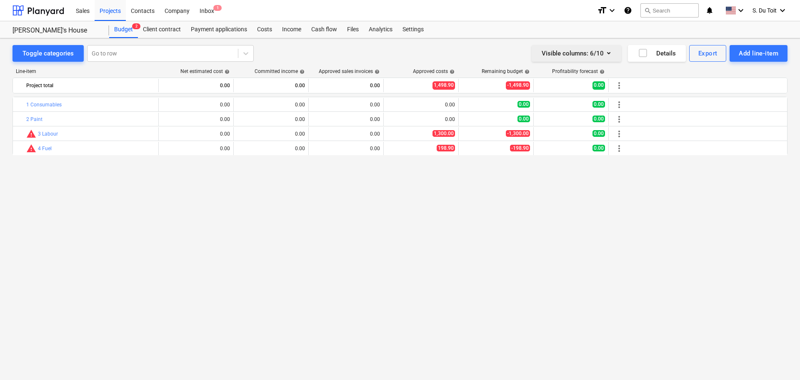
click at [595, 49] on div "Visible columns : 6/10" at bounding box center [577, 53] width 70 height 11
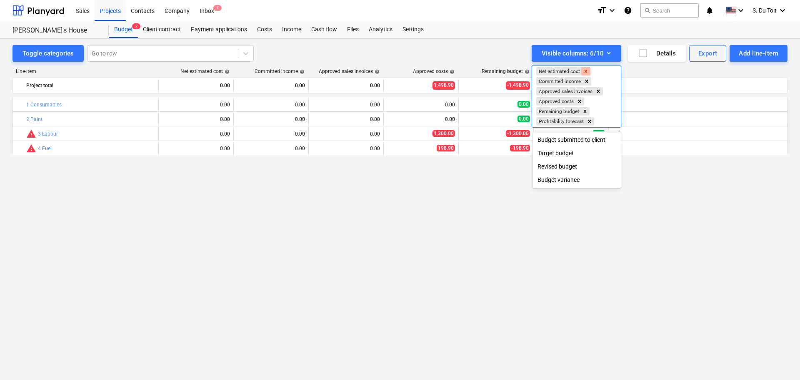
click at [587, 71] on icon "Remove Net estimated cost" at bounding box center [586, 71] width 3 height 3
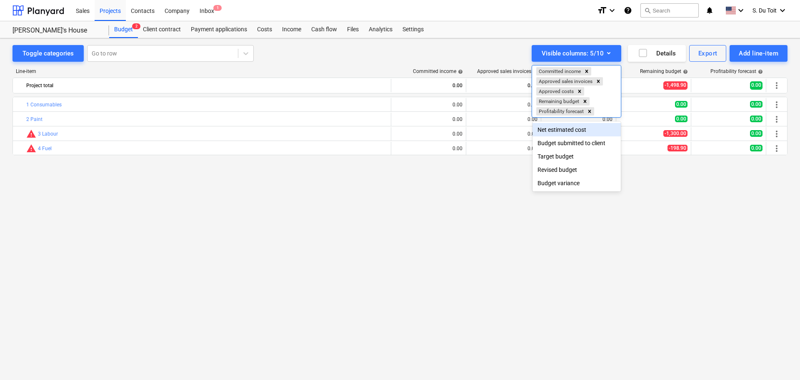
click at [587, 71] on icon "Remove Committed income" at bounding box center [587, 71] width 3 height 3
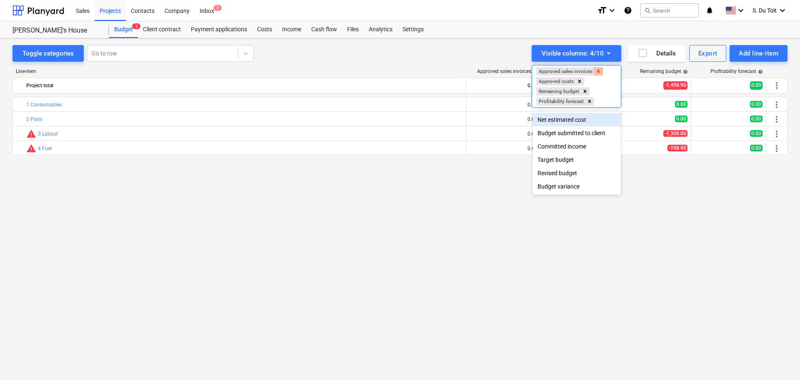
click at [598, 68] on icon "Remove Approved sales invoices" at bounding box center [599, 71] width 6 height 6
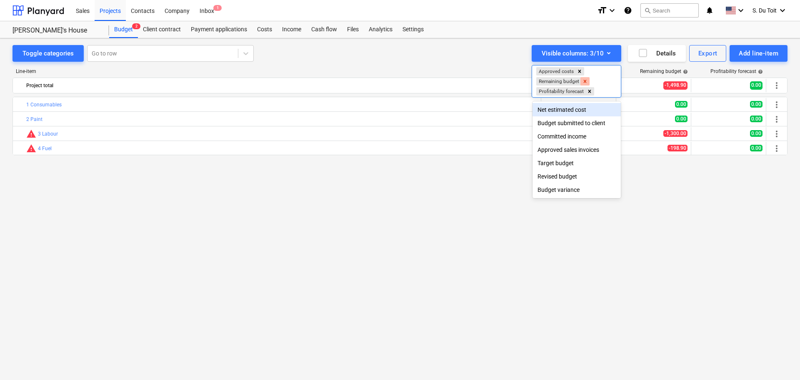
click at [585, 82] on icon "Remove Remaining budget" at bounding box center [585, 81] width 3 height 3
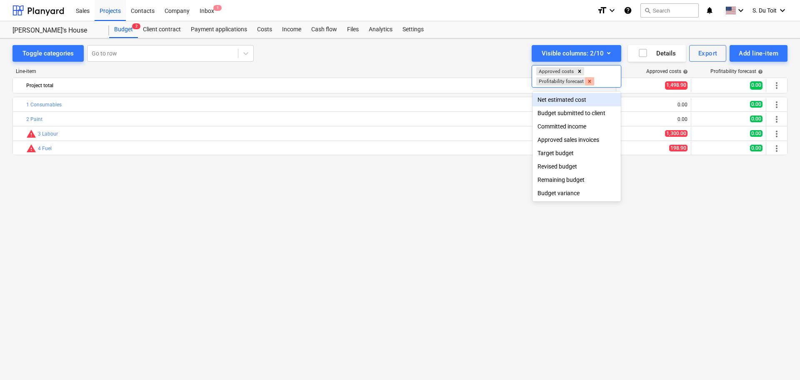
click at [593, 83] on icon "Remove Profitability forecast" at bounding box center [590, 81] width 6 height 6
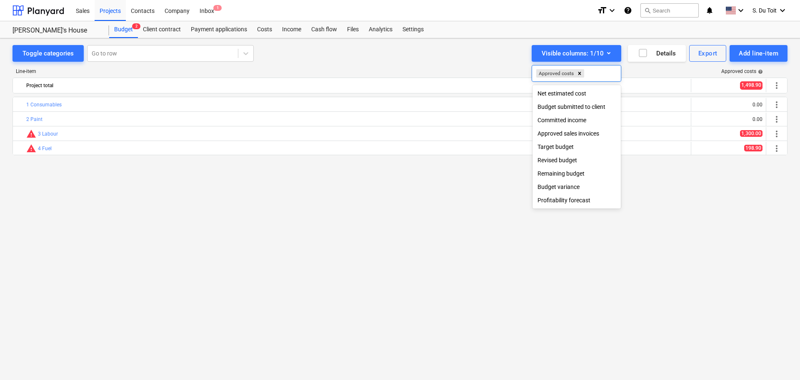
click at [573, 123] on div "Committed income" at bounding box center [577, 119] width 88 height 13
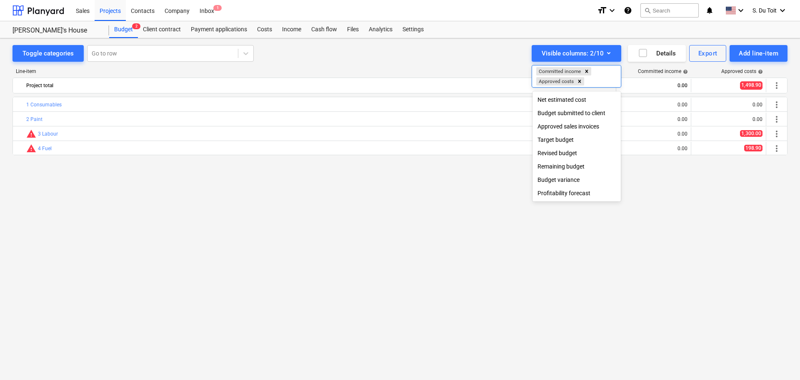
click at [400, 219] on div at bounding box center [400, 190] width 800 height 380
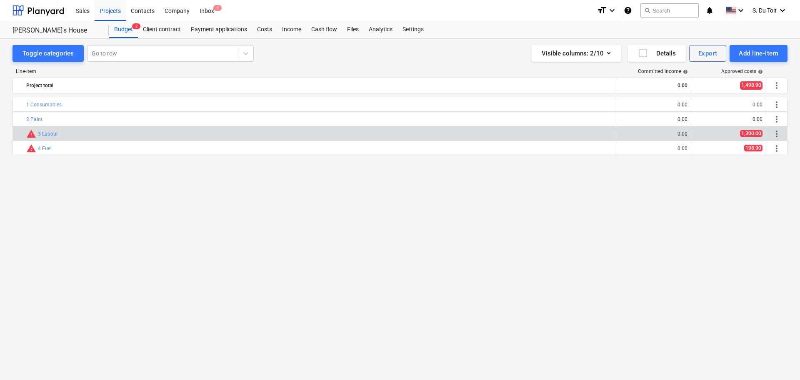
click at [293, 128] on div "bar_chart warning 3 Labour" at bounding box center [319, 133] width 586 height 13
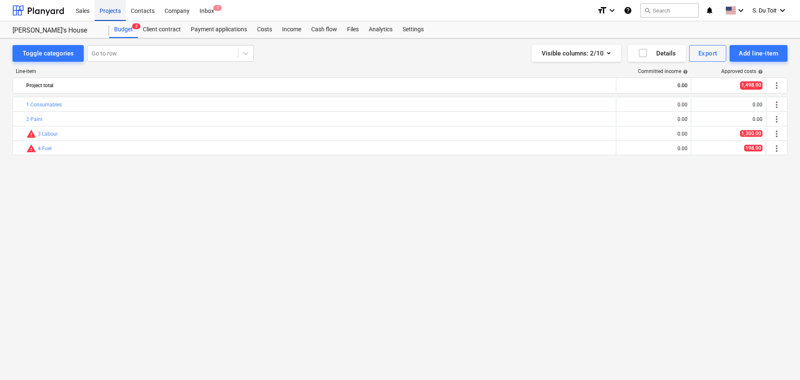
click at [110, 9] on div "Projects" at bounding box center [110, 10] width 31 height 21
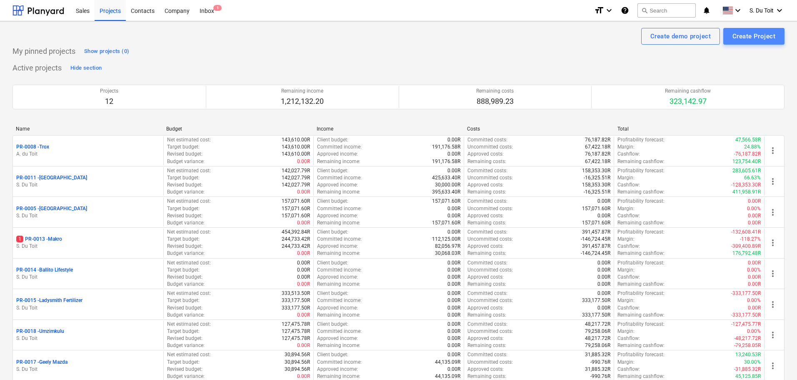
click at [769, 35] on div "Create Project" at bounding box center [754, 36] width 43 height 11
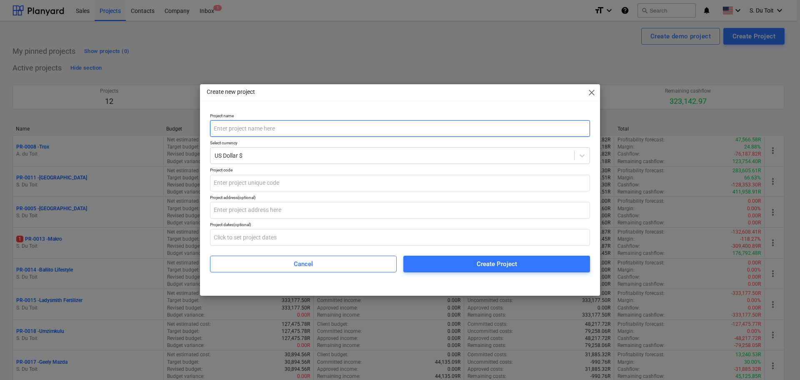
click at [328, 133] on input "text" at bounding box center [400, 128] width 380 height 17
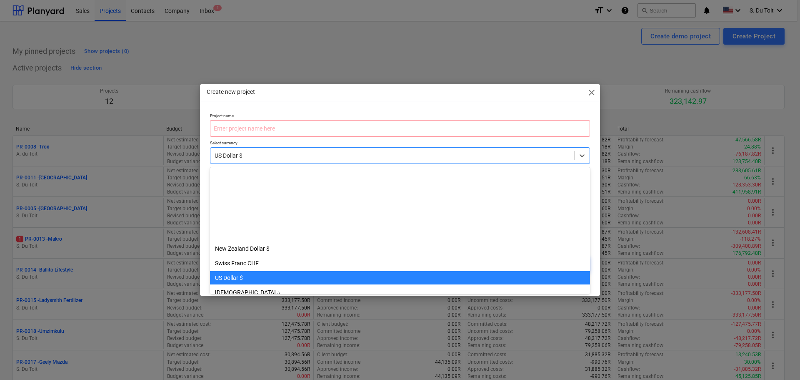
click at [284, 163] on div "US Dollar $" at bounding box center [400, 155] width 380 height 17
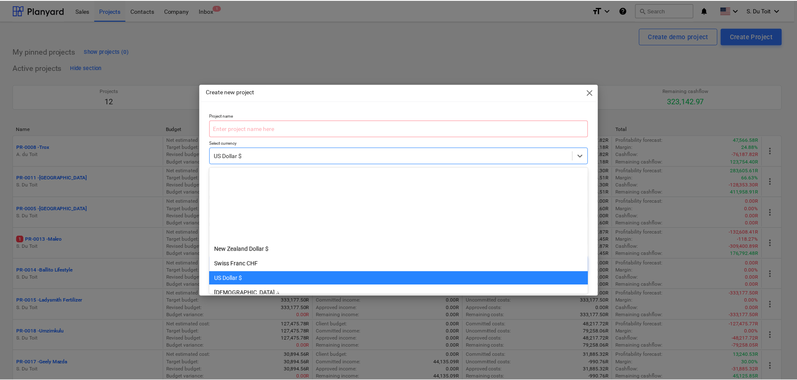
scroll to position [102, 0]
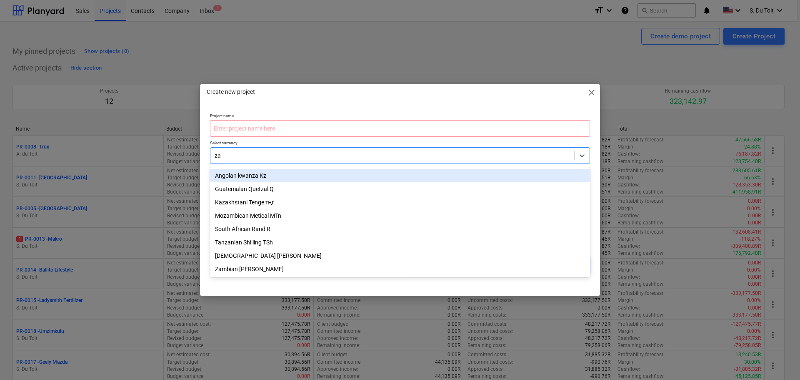
type input "zar"
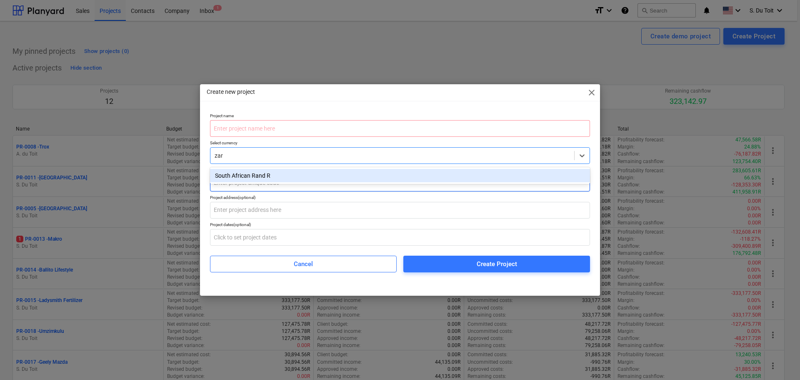
click at [268, 175] on div "South African Rand R" at bounding box center [400, 175] width 380 height 13
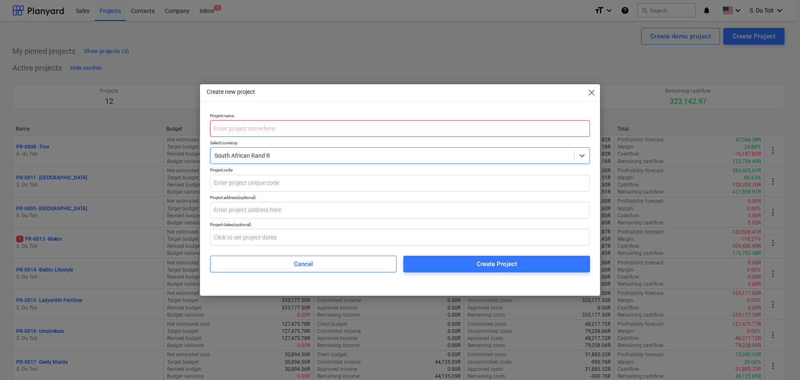
click at [218, 130] on input "text" at bounding box center [400, 128] width 380 height 17
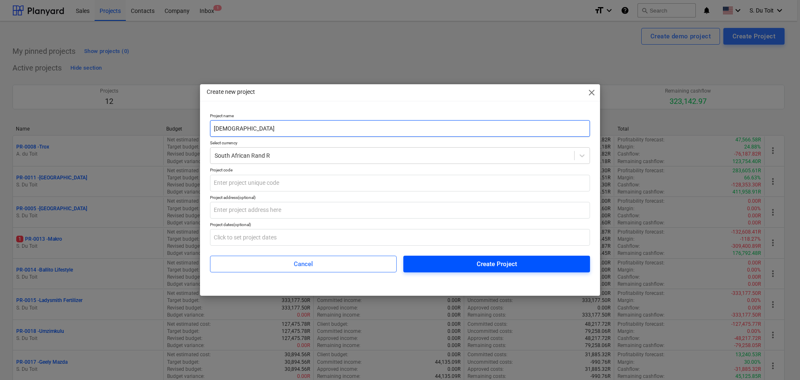
type input "[DEMOGRAPHIC_DATA]"
click at [474, 268] on span "Create Project" at bounding box center [496, 263] width 167 height 11
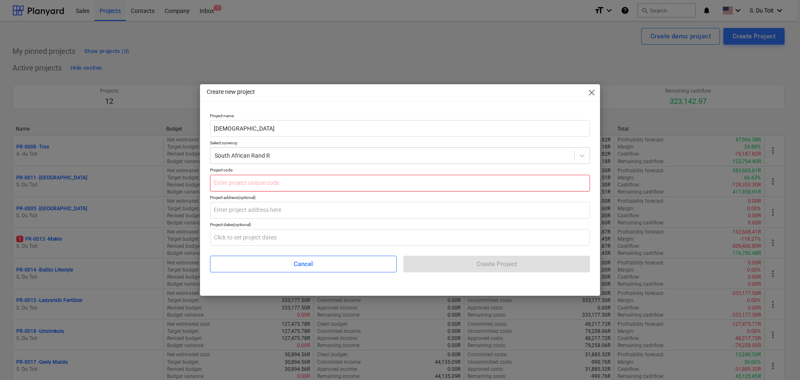
click at [273, 184] on input "text" at bounding box center [400, 183] width 380 height 17
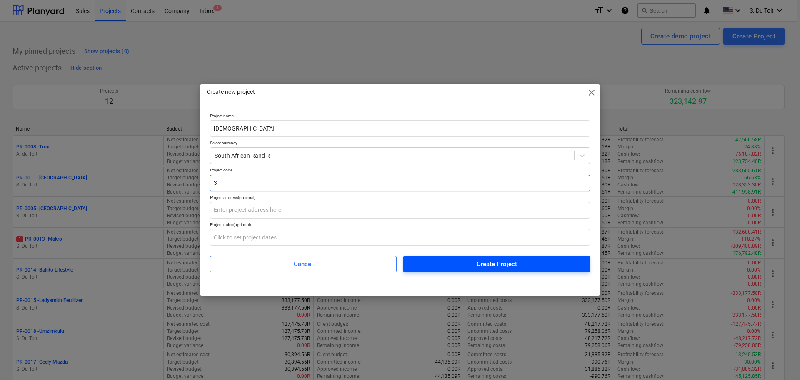
type input "3"
click at [524, 263] on span "Create Project" at bounding box center [496, 263] width 167 height 11
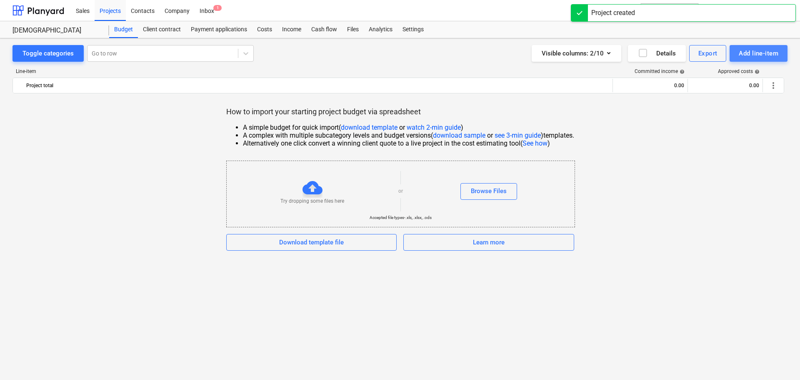
click at [750, 58] on div "Add line-item" at bounding box center [759, 53] width 40 height 11
click at [746, 90] on div "Add custom" at bounding box center [744, 88] width 87 height 15
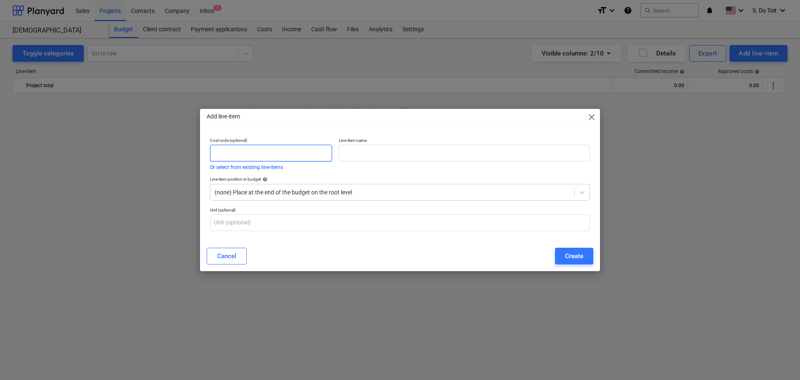
click at [271, 154] on input "text" at bounding box center [271, 153] width 122 height 17
type input "1"
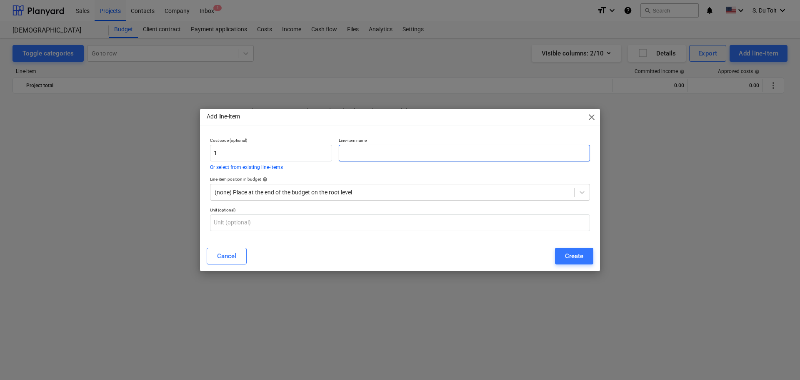
click at [413, 152] on input "text" at bounding box center [464, 153] width 251 height 17
type input "Consumables"
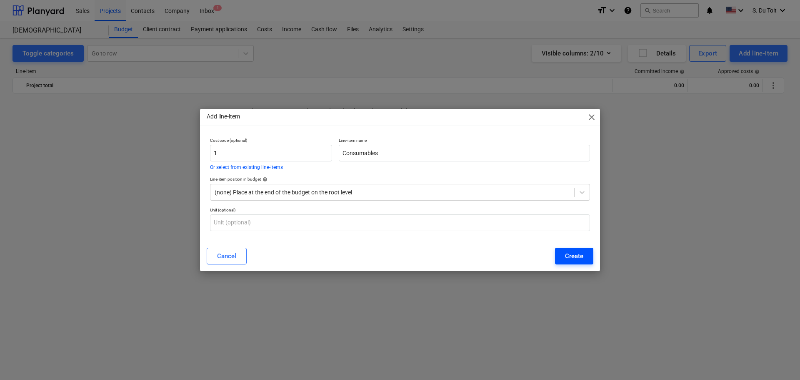
click at [584, 254] on button "Create" at bounding box center [574, 256] width 38 height 17
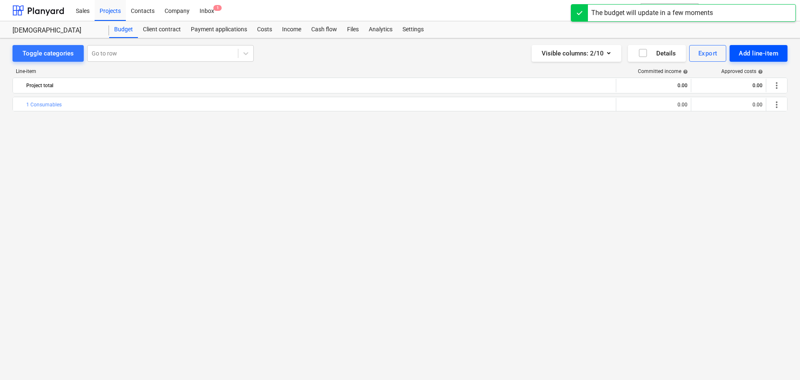
click at [761, 53] on div "Add line-item" at bounding box center [759, 53] width 40 height 11
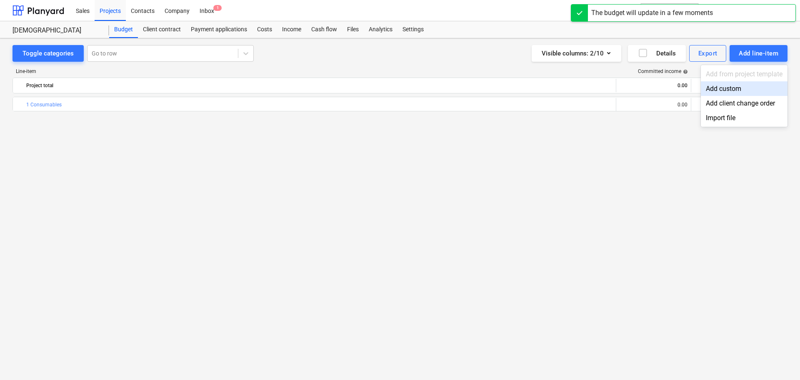
click at [747, 83] on div "Add custom" at bounding box center [744, 88] width 87 height 15
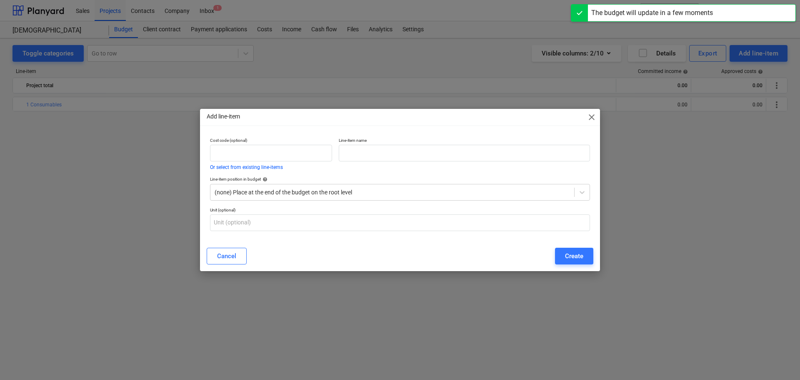
click at [264, 144] on p "Cost code (optional)" at bounding box center [271, 141] width 122 height 7
click at [265, 145] on input "text" at bounding box center [271, 153] width 122 height 17
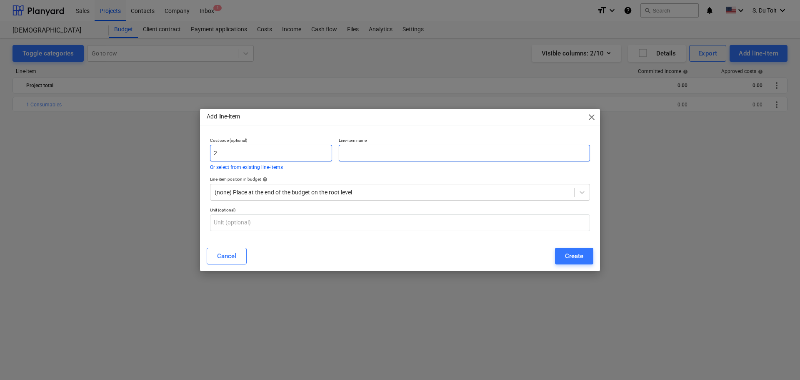
type input "2"
click at [358, 150] on input "text" at bounding box center [464, 153] width 251 height 17
type input "Labour"
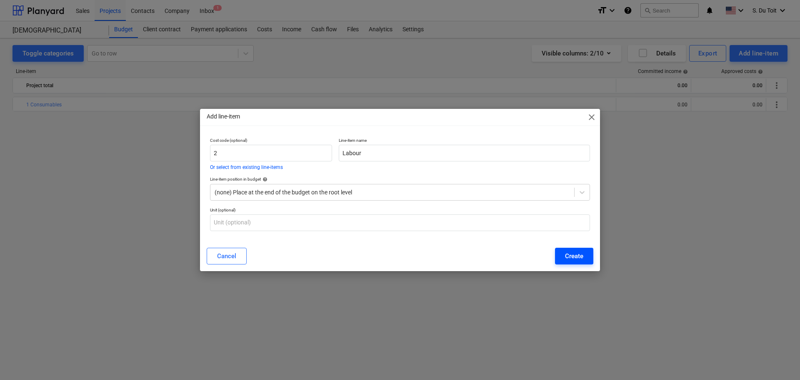
click at [575, 259] on div "Create" at bounding box center [574, 255] width 18 height 11
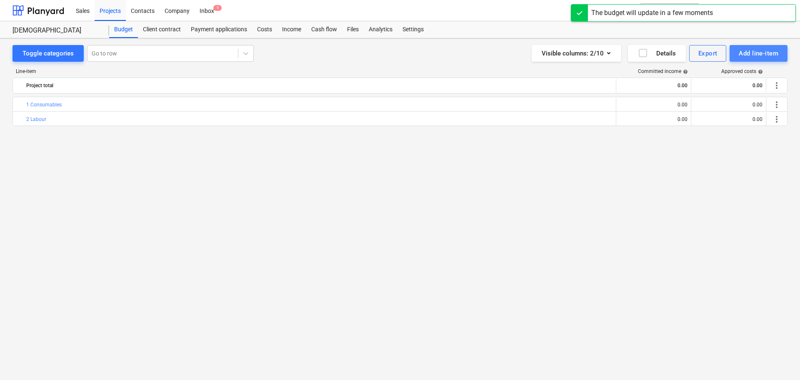
click at [755, 59] on div "Add line-item" at bounding box center [759, 53] width 40 height 11
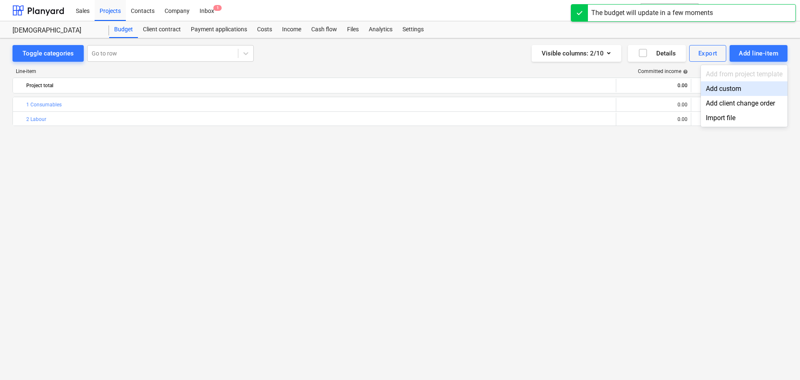
click at [733, 88] on div "Add custom" at bounding box center [744, 88] width 87 height 15
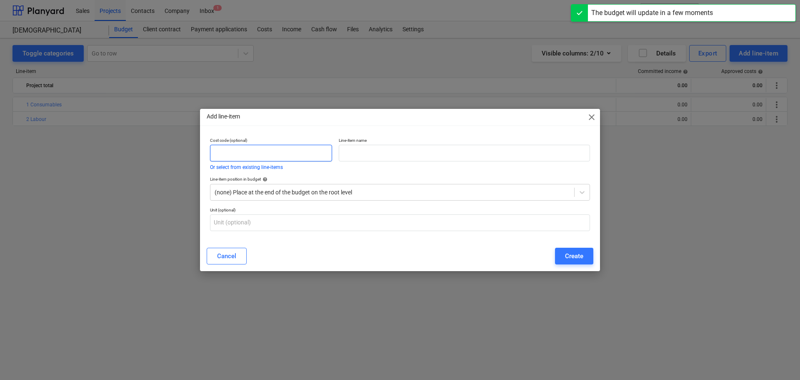
click at [292, 153] on input "text" at bounding box center [271, 153] width 122 height 17
type input "3"
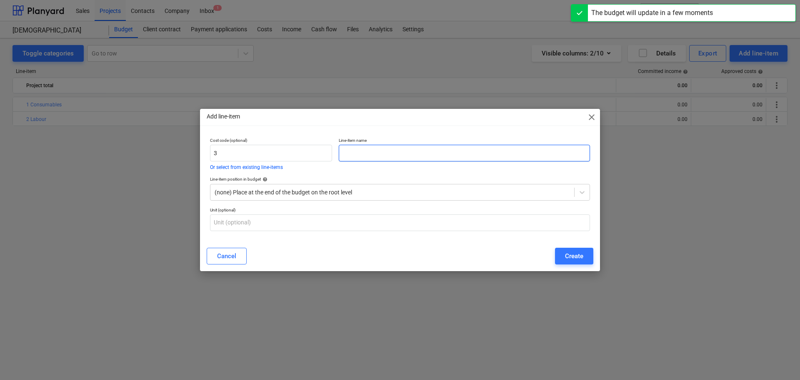
click at [366, 151] on input "text" at bounding box center [464, 153] width 251 height 17
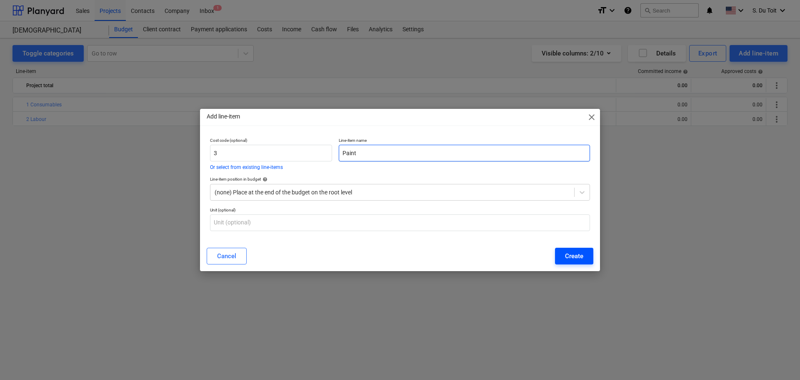
type input "Paint"
click at [588, 257] on button "Create" at bounding box center [574, 256] width 38 height 17
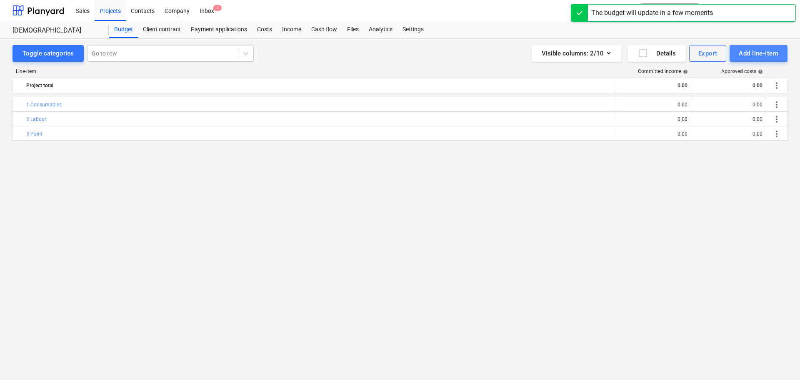
click at [763, 52] on div "Add line-item" at bounding box center [759, 53] width 40 height 11
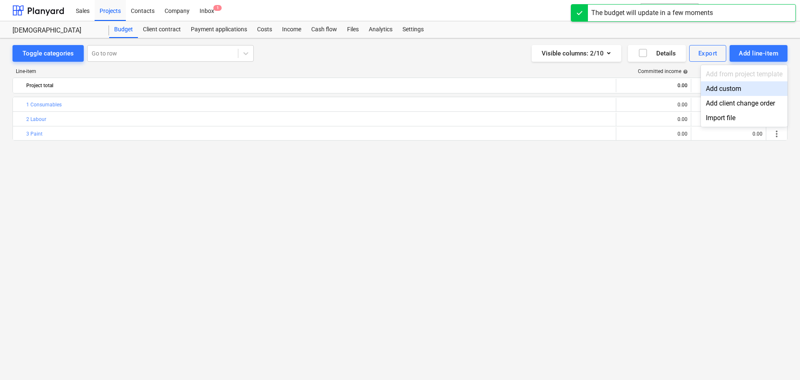
click at [727, 86] on div "Add custom" at bounding box center [744, 88] width 87 height 15
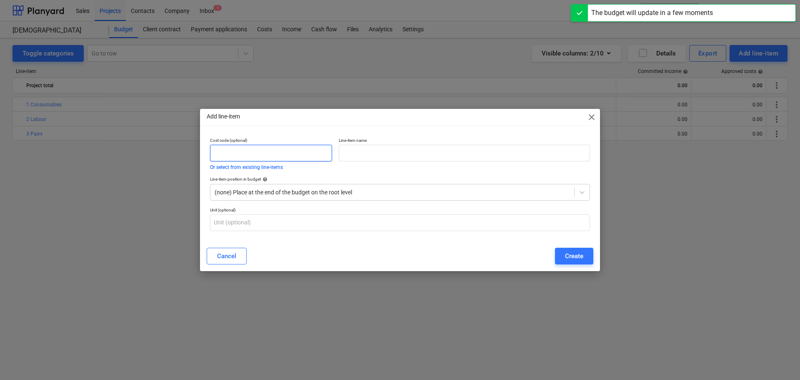
click at [273, 149] on input "text" at bounding box center [271, 153] width 122 height 17
type input "4"
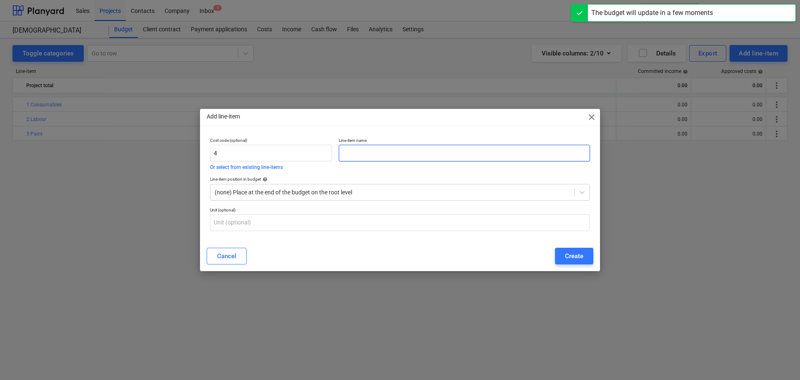
click at [386, 150] on input "text" at bounding box center [464, 153] width 251 height 17
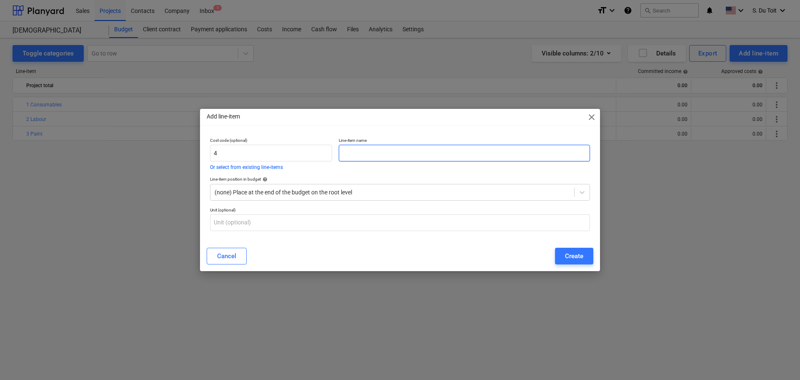
type input "F"
type input "Travel Costs"
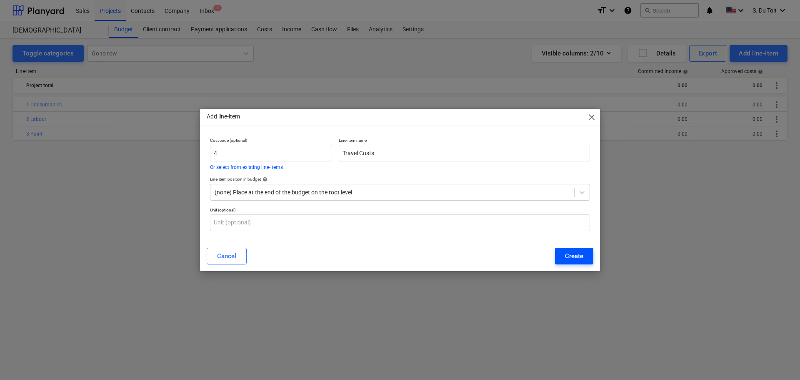
click at [584, 256] on button "Create" at bounding box center [574, 256] width 38 height 17
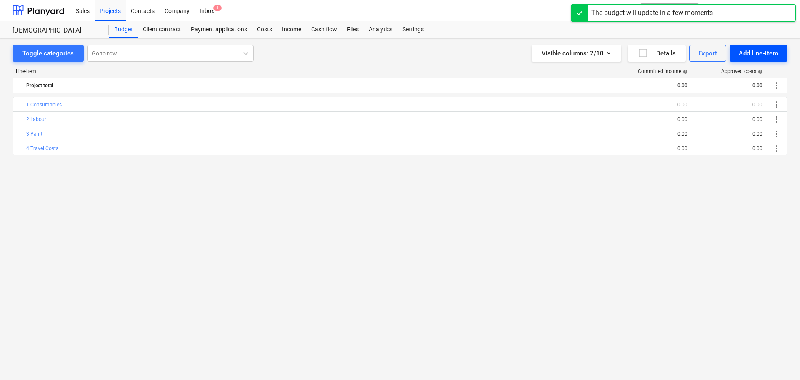
click at [757, 51] on div "Add line-item" at bounding box center [759, 53] width 40 height 11
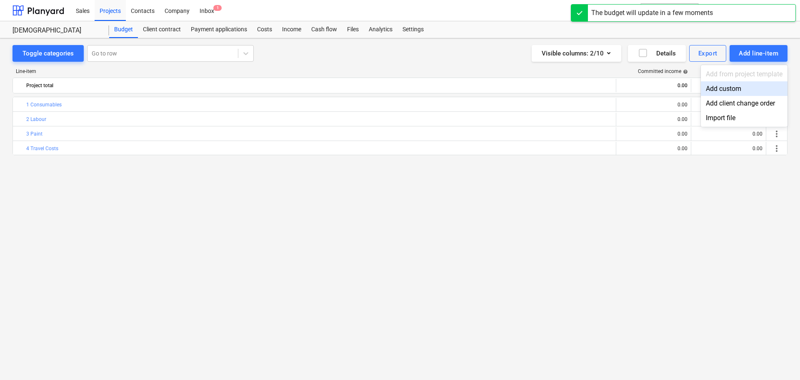
click at [734, 85] on div "Add custom" at bounding box center [744, 88] width 87 height 15
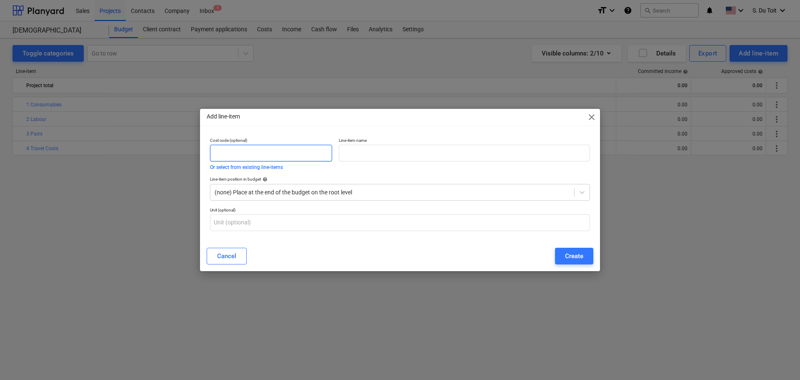
click at [269, 158] on input "text" at bounding box center [271, 153] width 122 height 17
type input "5"
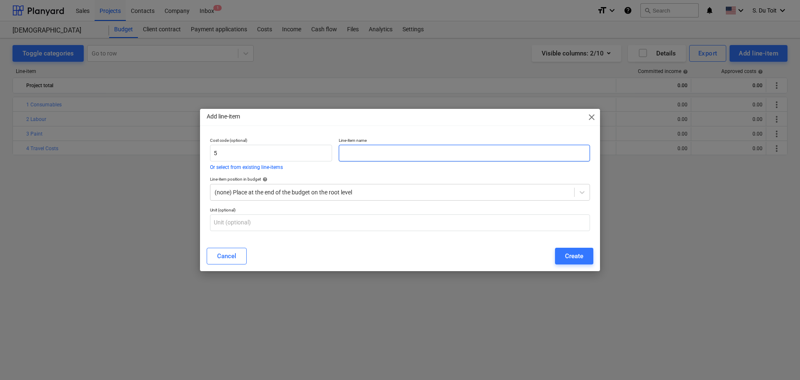
click at [349, 149] on input "text" at bounding box center [464, 153] width 251 height 17
type input "Accommodation and living out allowance"
click at [575, 255] on div "Create" at bounding box center [574, 255] width 18 height 11
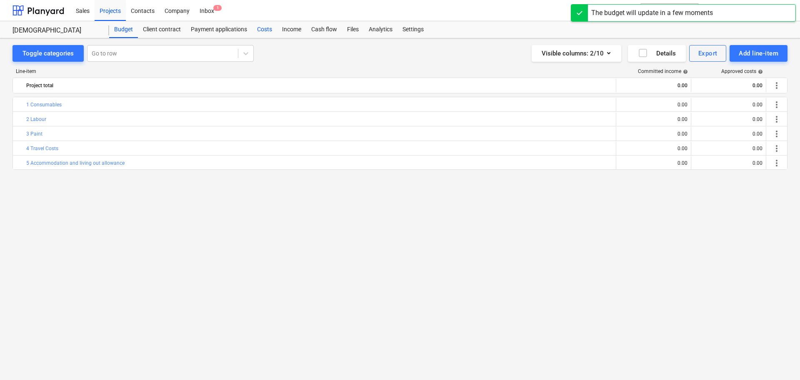
click at [260, 29] on div "Costs" at bounding box center [264, 29] width 25 height 17
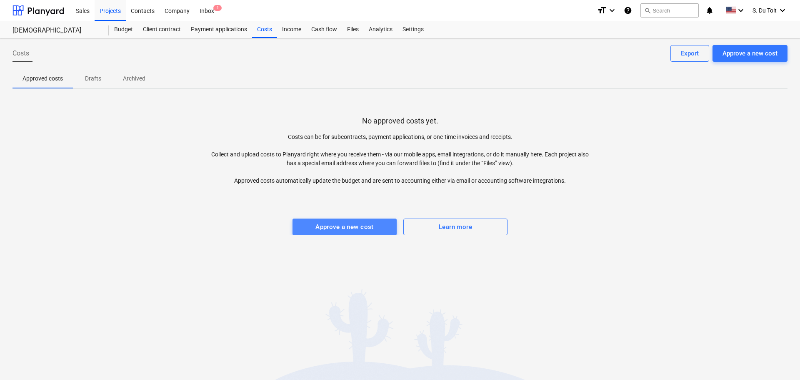
click at [352, 228] on div "Approve a new cost" at bounding box center [345, 226] width 58 height 11
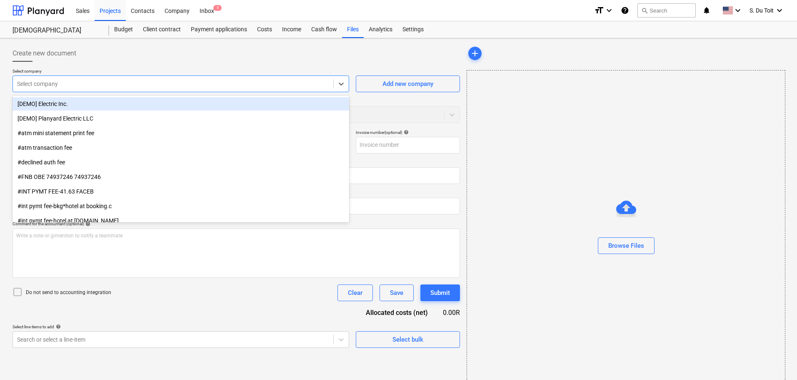
click at [54, 80] on div at bounding box center [173, 84] width 312 height 8
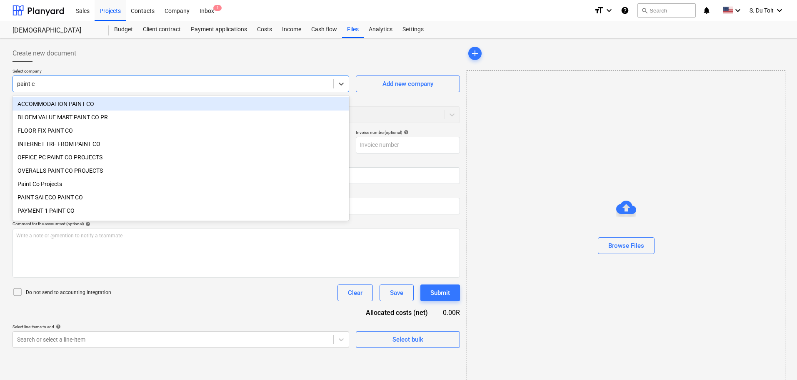
type input "paint co"
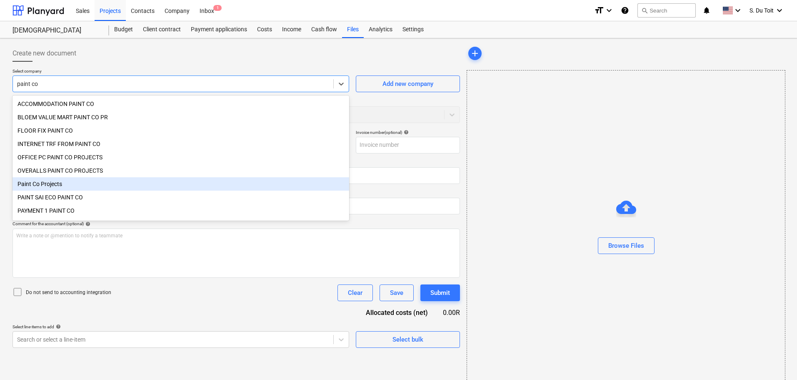
click at [49, 187] on div "Paint Co Projects" at bounding box center [181, 183] width 337 height 13
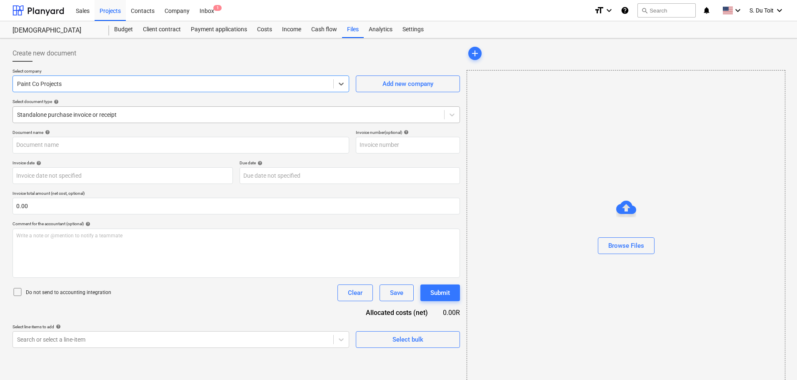
click at [78, 118] on div at bounding box center [228, 114] width 423 height 8
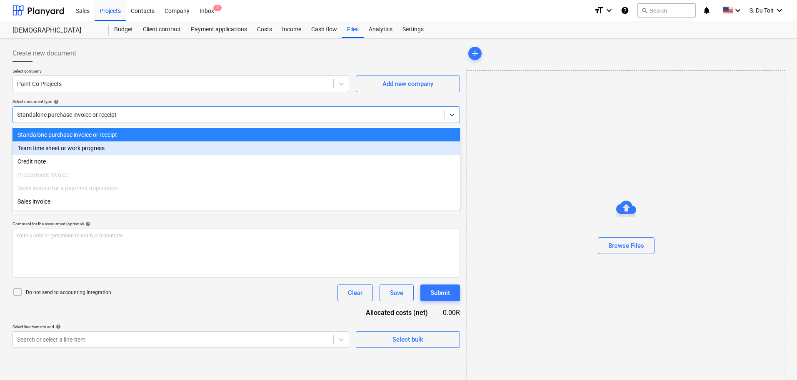
click at [74, 147] on div "Team time sheet or work progress" at bounding box center [237, 147] width 448 height 13
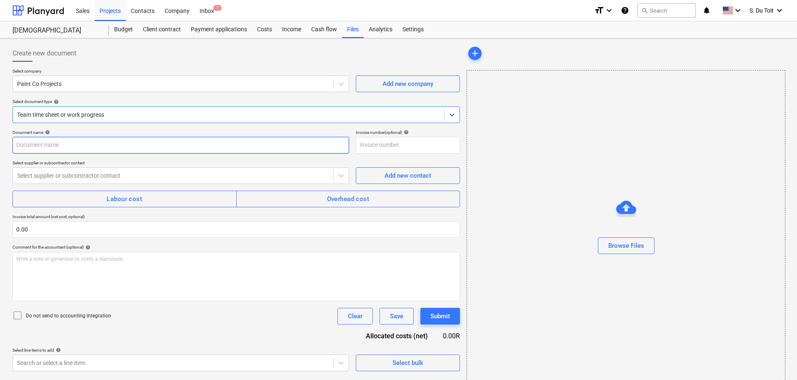
click at [74, 149] on input "text" at bounding box center [181, 145] width 337 height 17
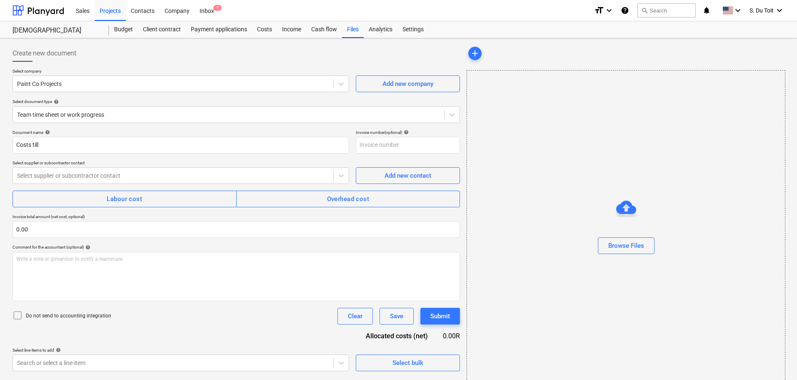
click at [140, 314] on div "Do not send to accounting integration Clear Save Submit" at bounding box center [237, 316] width 448 height 17
click at [61, 170] on div "Select supplier or subcontractor contact" at bounding box center [173, 176] width 321 height 12
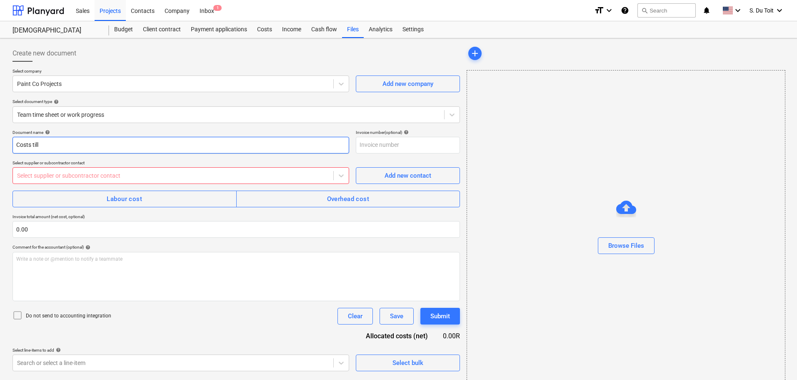
click at [81, 148] on input "Costs till" at bounding box center [181, 145] width 337 height 17
type input "Costs till 13/10"
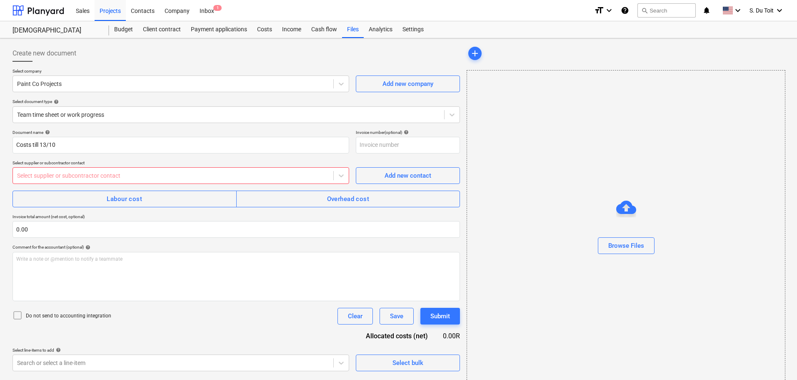
click at [81, 176] on div at bounding box center [173, 175] width 312 height 8
click at [131, 218] on p "Invoice total amount (net cost, optional)" at bounding box center [237, 217] width 448 height 7
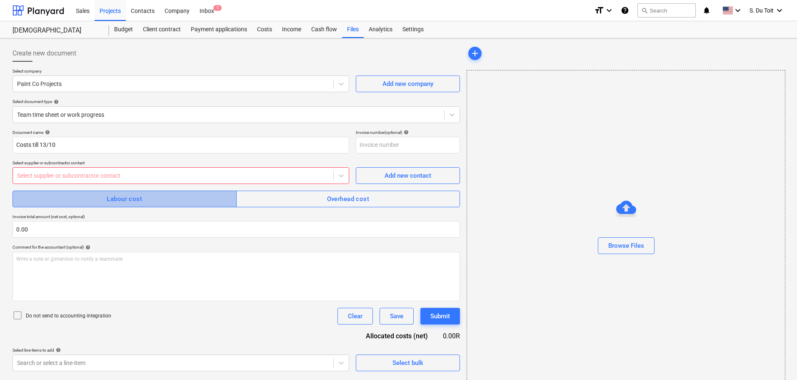
click at [141, 200] on div "Labour cost" at bounding box center [124, 198] width 35 height 11
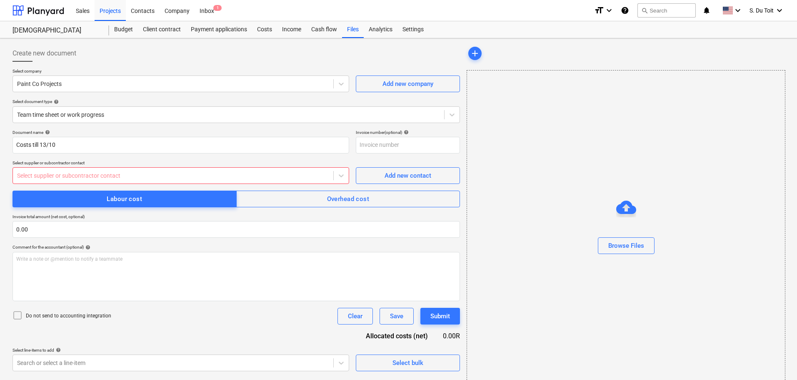
click at [119, 177] on div at bounding box center [173, 175] width 312 height 8
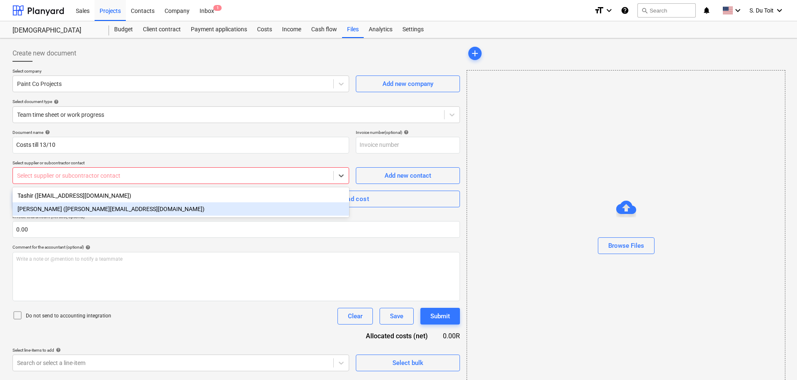
click at [113, 205] on div "[PERSON_NAME] ([PERSON_NAME][EMAIL_ADDRESS][DOMAIN_NAME])" at bounding box center [181, 208] width 337 height 13
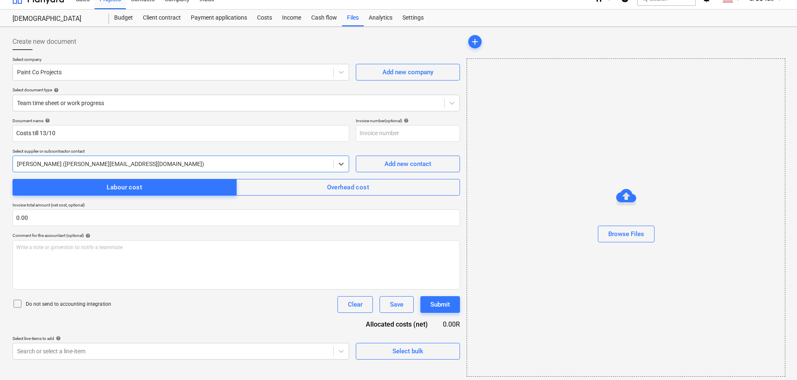
scroll to position [15, 0]
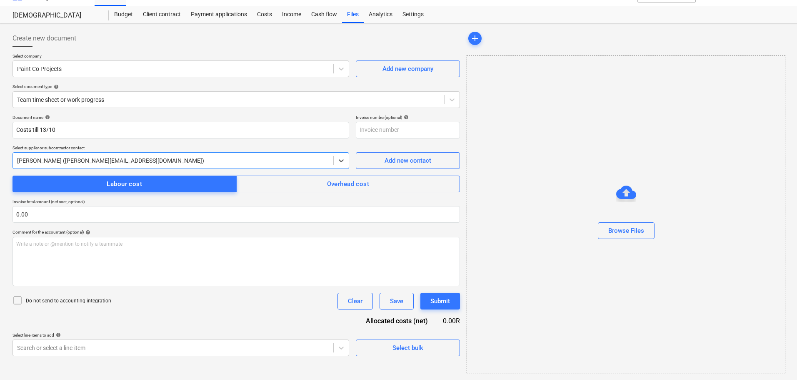
click at [78, 300] on p "Do not send to accounting integration" at bounding box center [68, 300] width 85 height 7
click at [113, 268] on div "Write a note or @mention to notify a teammate [PERSON_NAME]" at bounding box center [237, 261] width 448 height 49
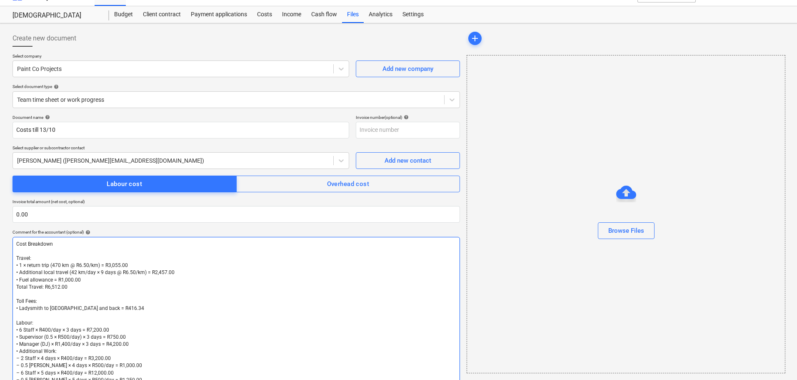
scroll to position [207, 0]
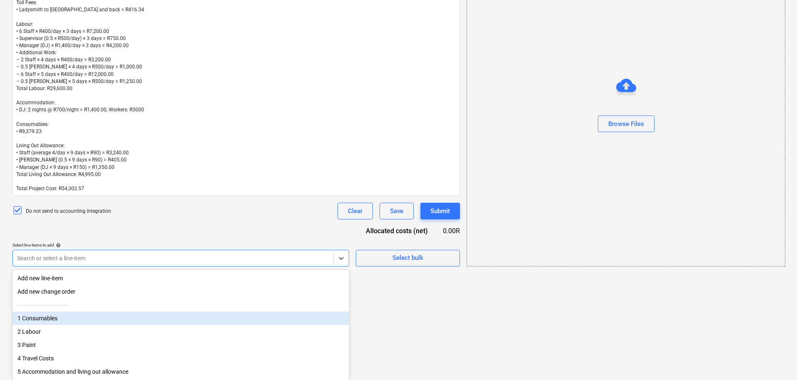
click at [101, 312] on div "1 Consumables" at bounding box center [181, 317] width 337 height 13
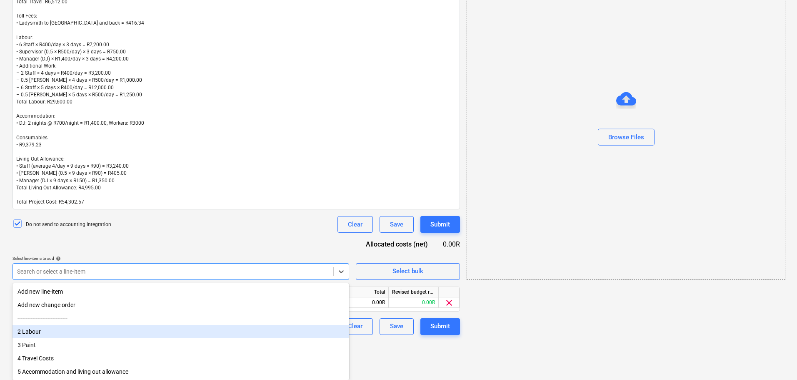
click at [90, 325] on div "2 Labour" at bounding box center [181, 331] width 337 height 13
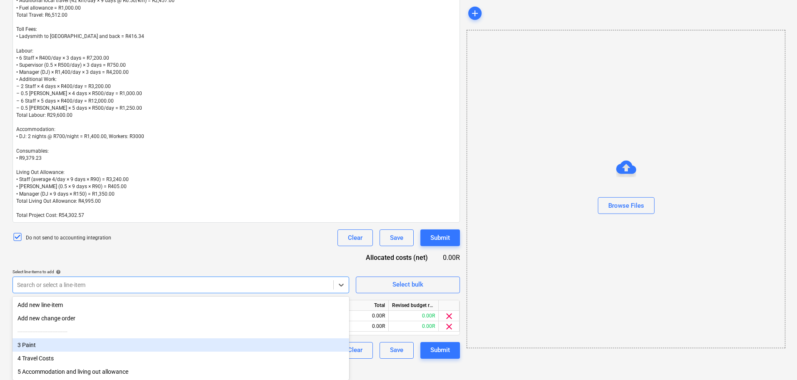
click at [89, 340] on div "3 Paint" at bounding box center [181, 344] width 337 height 13
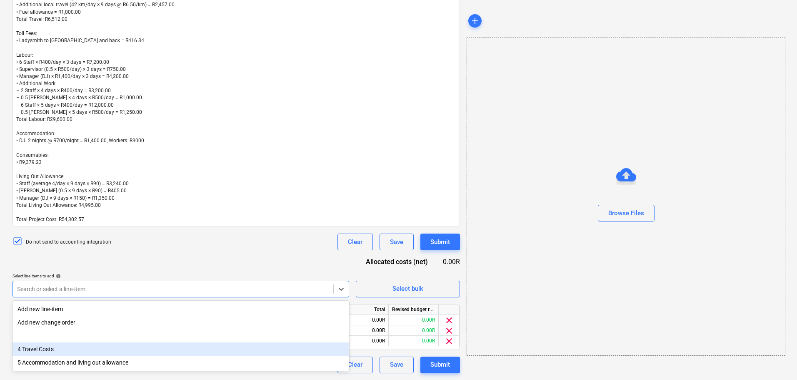
click at [91, 355] on div "4 Travel Costs" at bounding box center [181, 348] width 337 height 13
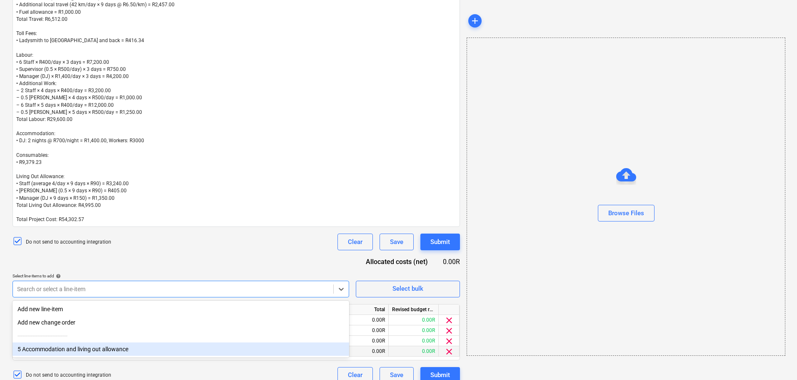
drag, startPoint x: 99, startPoint y: 360, endPoint x: 101, endPoint y: 356, distance: 4.9
click at [99, 359] on div "Line-item name Unit Quantity Unit price Total Revised budget remaining 1 Consum…" at bounding box center [237, 332] width 448 height 56
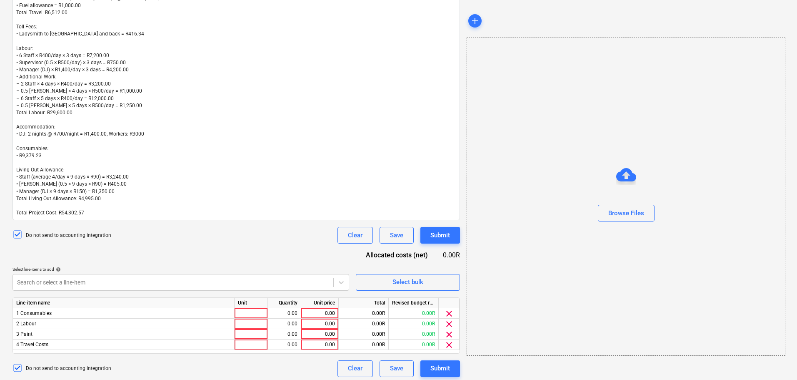
scroll to position [293, 0]
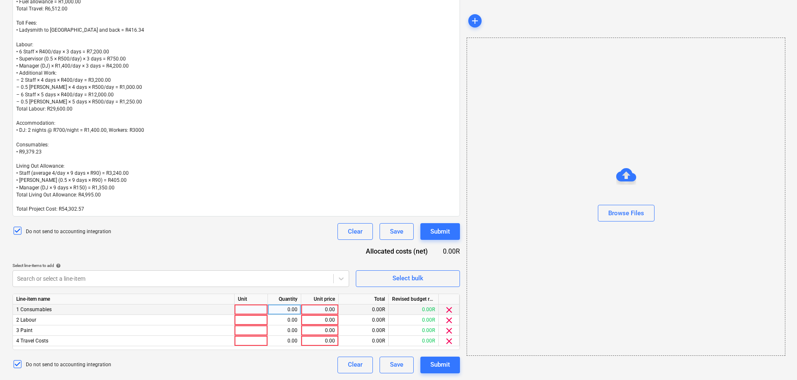
click at [245, 308] on div at bounding box center [251, 309] width 33 height 10
type input "1"
click at [253, 324] on div at bounding box center [251, 320] width 33 height 10
type input "1"
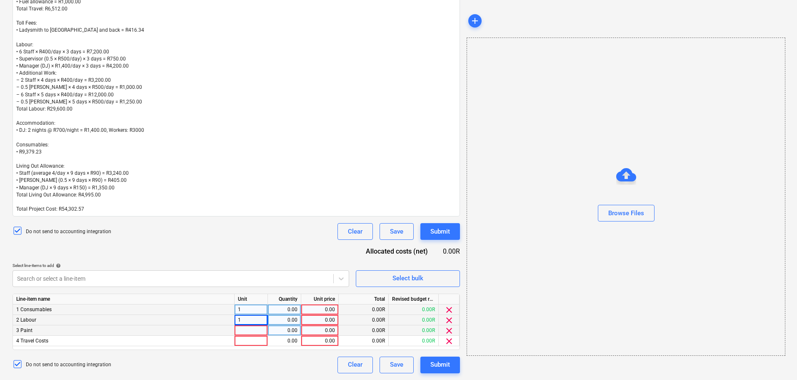
click at [258, 330] on div at bounding box center [251, 330] width 33 height 10
click at [261, 341] on div at bounding box center [251, 341] width 33 height 10
click at [295, 309] on div "0.00" at bounding box center [284, 309] width 26 height 10
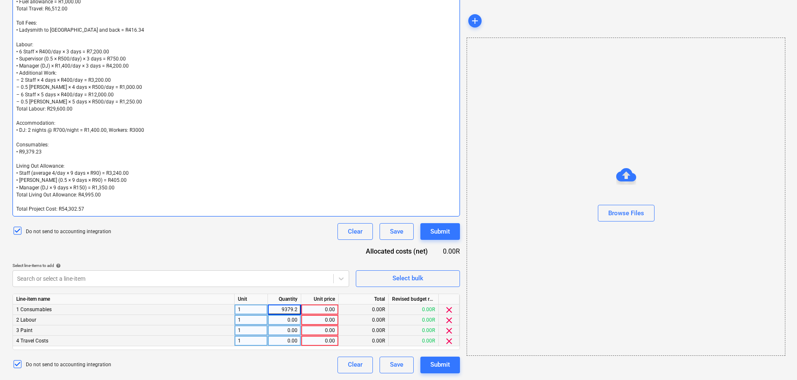
type input "9379.23"
click at [295, 318] on div "0.00" at bounding box center [284, 320] width 26 height 10
drag, startPoint x: 279, startPoint y: 309, endPoint x: 298, endPoint y: 304, distance: 19.3
click at [298, 304] on div "9,379.23" at bounding box center [284, 309] width 33 height 10
click at [294, 309] on input "9379.23" at bounding box center [284, 309] width 33 height 10
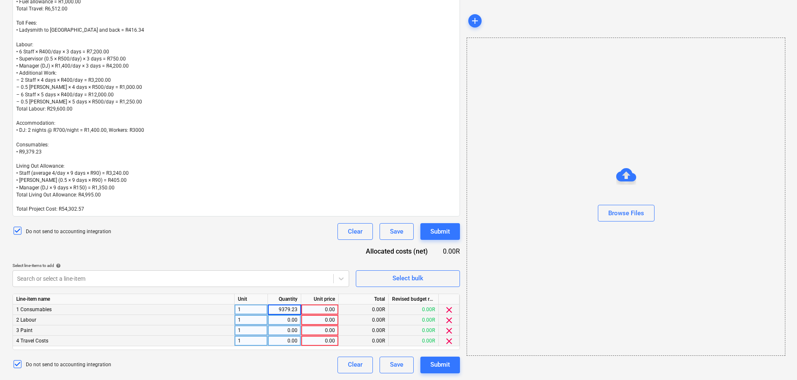
drag, startPoint x: 297, startPoint y: 309, endPoint x: 252, endPoint y: 309, distance: 45.0
click at [0, 0] on div "1 Consumables 1 9379.23 0.00 0.00R 0.00R clear" at bounding box center [0, 0] width 0 height 0
click at [321, 307] on div "0.00" at bounding box center [320, 309] width 30 height 10
type input "9379.23"
click at [289, 310] on div "9,379.23" at bounding box center [284, 309] width 26 height 10
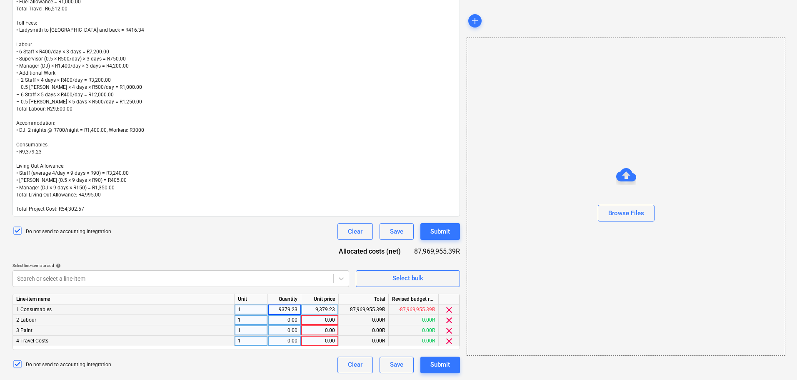
type input "1"
click at [284, 319] on div "0.00" at bounding box center [284, 320] width 26 height 10
click at [285, 331] on div "0.00" at bounding box center [284, 330] width 26 height 10
click at [287, 338] on div "0.00" at bounding box center [284, 341] width 26 height 10
click at [311, 318] on div "0.00" at bounding box center [320, 320] width 30 height 10
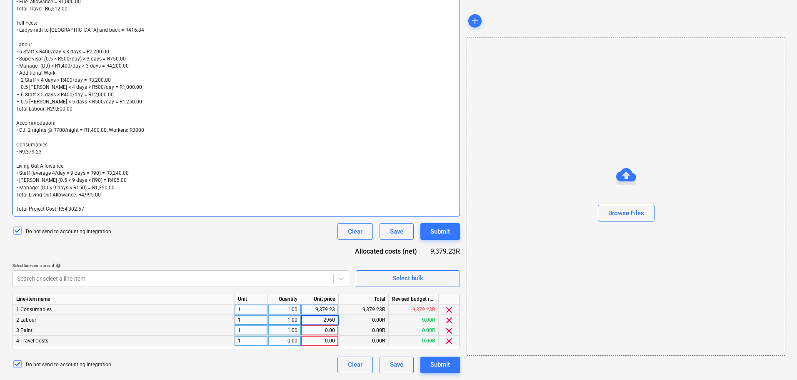
type input "29600"
click at [326, 330] on div "0.00" at bounding box center [320, 330] width 30 height 10
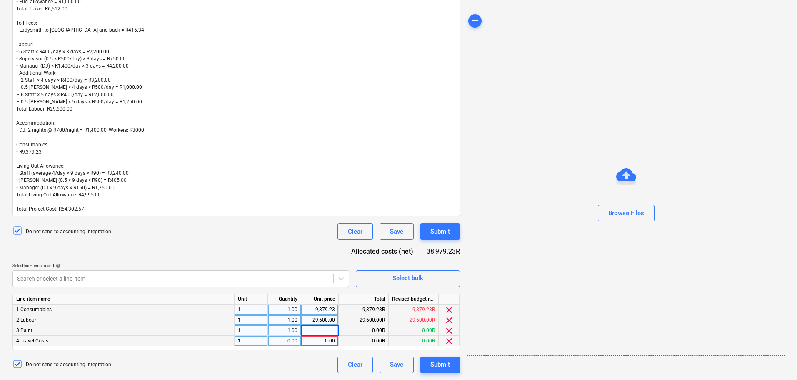
click at [447, 330] on span "clear" at bounding box center [449, 330] width 10 height 10
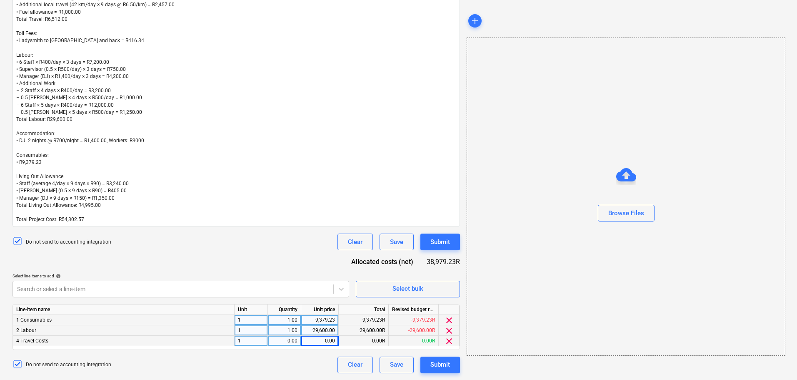
scroll to position [283, 0]
click at [314, 343] on div "0.00" at bounding box center [320, 341] width 30 height 10
click at [77, 291] on div at bounding box center [173, 289] width 312 height 8
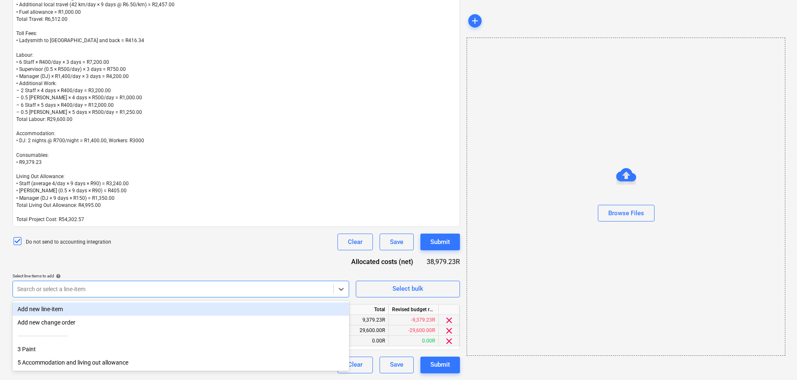
click at [137, 296] on div "Search or select a line-item" at bounding box center [181, 288] width 337 height 17
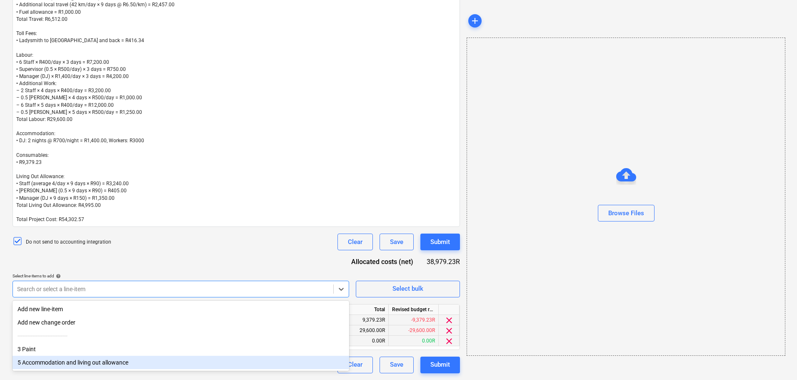
click at [180, 364] on div "5 Accommodation and living out allowance" at bounding box center [181, 362] width 337 height 13
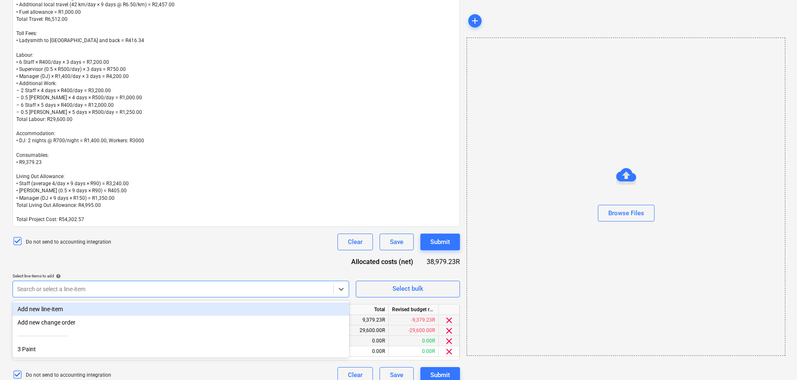
click at [235, 254] on div "Document name help Costs till 13/10 Invoice number (optional) help Select suppl…" at bounding box center [237, 115] width 448 height 536
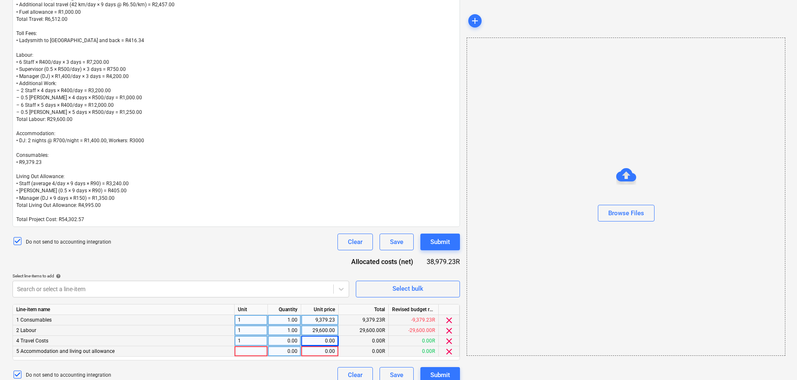
click at [255, 349] on div at bounding box center [251, 351] width 33 height 10
type input "1"
click at [294, 352] on div "0.00" at bounding box center [284, 351] width 26 height 10
type input "1"
click at [318, 352] on div "0.00" at bounding box center [320, 351] width 30 height 10
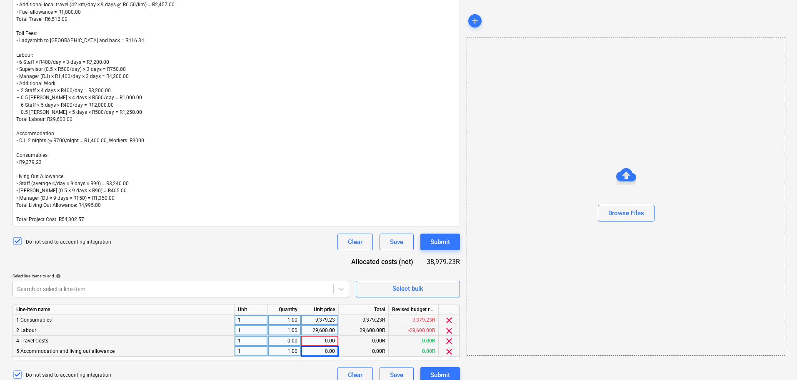
click at [284, 340] on div "0.00" at bounding box center [284, 341] width 26 height 10
type input "1"
click at [330, 344] on div "0.00" at bounding box center [320, 341] width 30 height 10
type input "6928.34"
click at [311, 348] on div "0.00" at bounding box center [320, 351] width 30 height 10
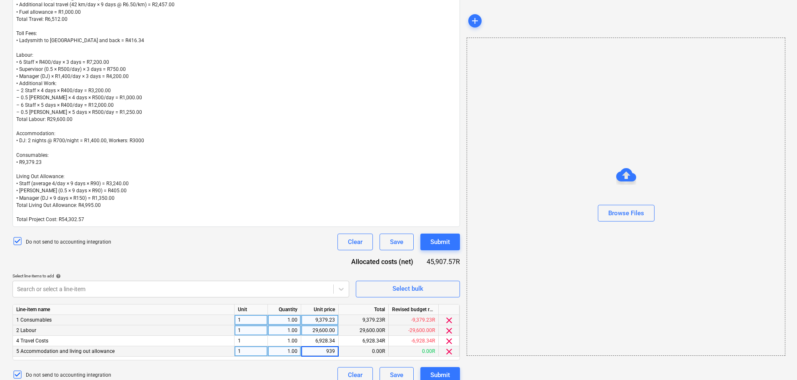
type input "9395"
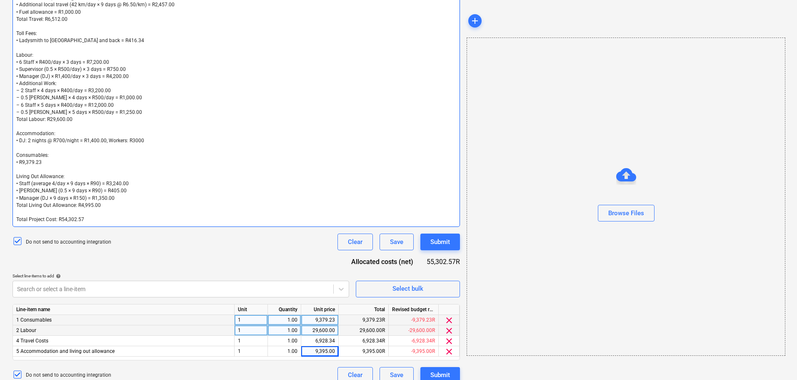
click at [248, 200] on p "• Manager (DJ × 9 days × R150) = R1,350.00" at bounding box center [236, 198] width 440 height 7
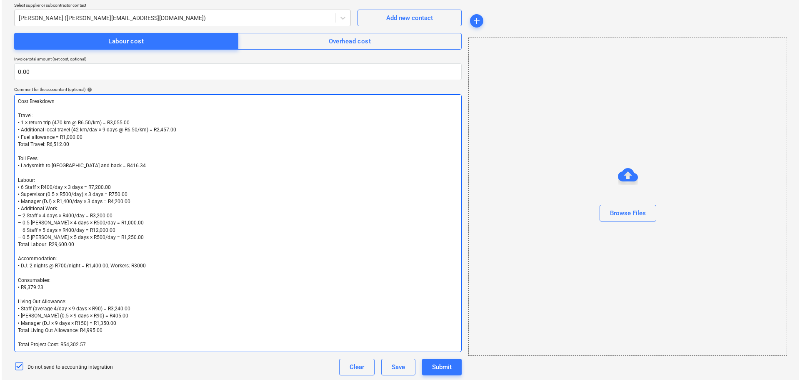
scroll to position [293, 0]
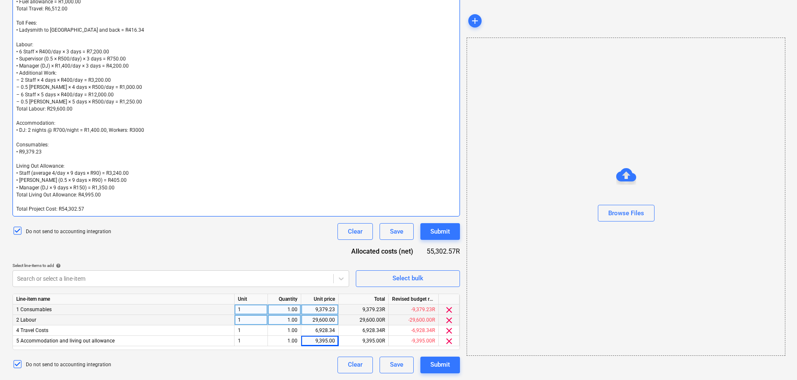
click at [411, 176] on p "• Staff (average 4/day × 9 days × R90) = R3,240.00" at bounding box center [236, 173] width 440 height 7
drag, startPoint x: 86, startPoint y: 211, endPoint x: 0, endPoint y: 210, distance: 86.3
click at [0, 210] on div "Create new document Select company Paint Co Projects Add new company Select doc…" at bounding box center [398, 62] width 797 height 634
click at [249, 253] on div "Document name help Costs till 13/10 Invoice number (optional) help Select suppl…" at bounding box center [237, 105] width 448 height 536
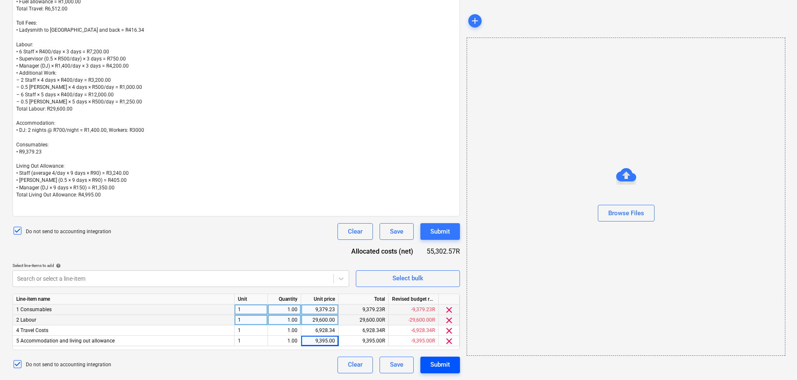
click at [437, 361] on div "Submit" at bounding box center [441, 364] width 20 height 11
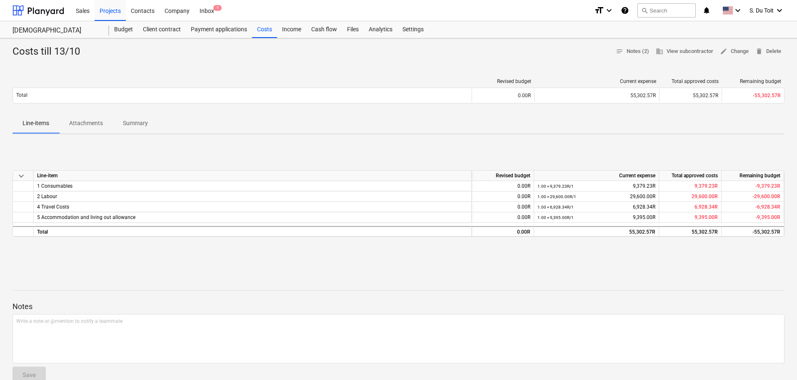
click at [259, 278] on div at bounding box center [399, 276] width 772 height 7
click at [123, 33] on div "Budget" at bounding box center [123, 29] width 29 height 17
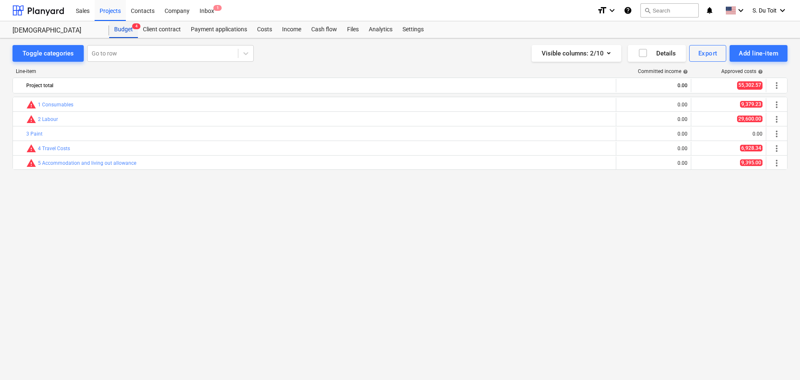
click at [128, 30] on div "Budget 4" at bounding box center [123, 29] width 29 height 17
click at [115, 10] on div "Projects" at bounding box center [110, 10] width 31 height 21
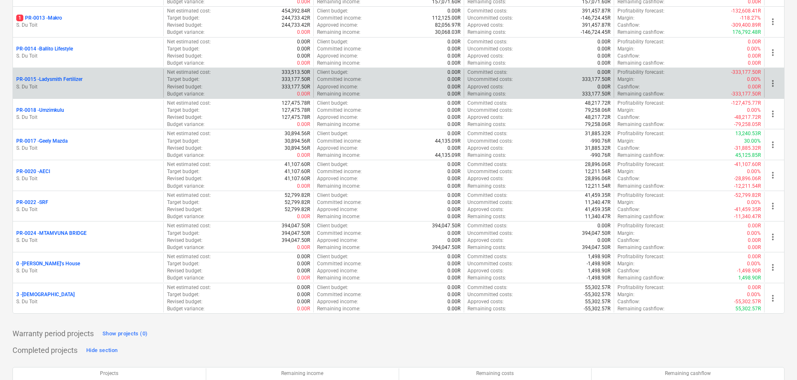
scroll to position [208, 0]
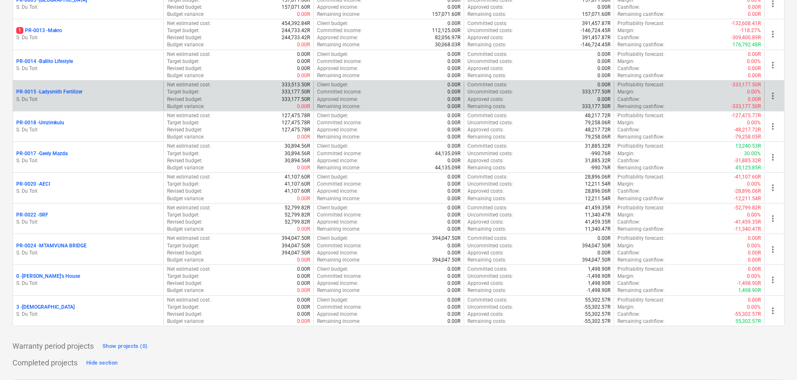
click at [65, 95] on p "PR-0015 - Ladysmith Fertilizer" at bounding box center [49, 91] width 66 height 7
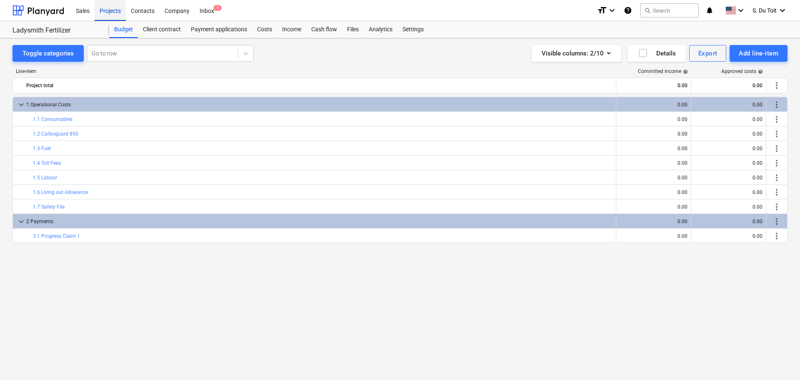
click at [113, 13] on div "Projects" at bounding box center [110, 10] width 31 height 21
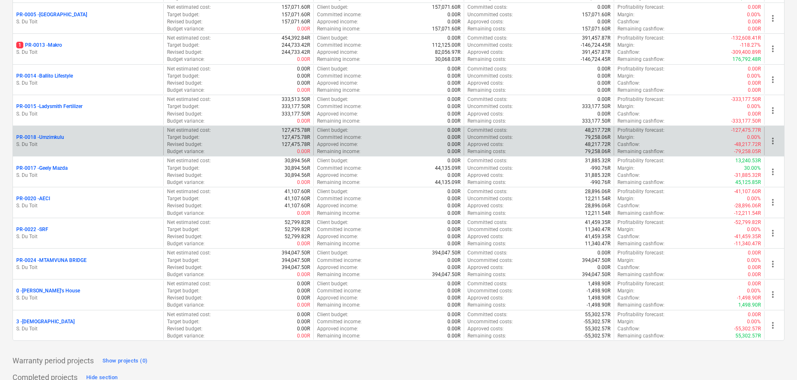
scroll to position [208, 0]
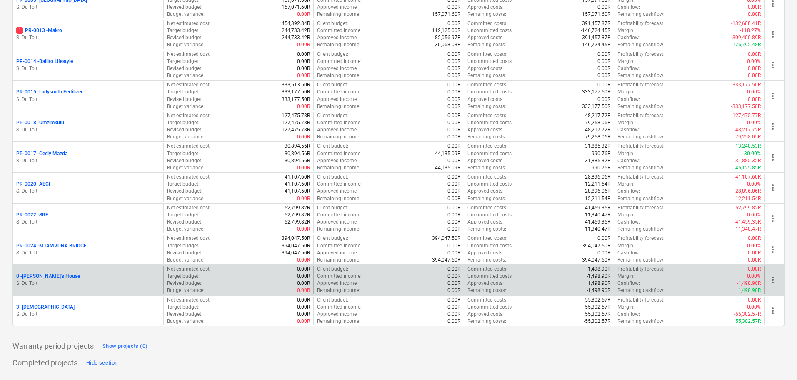
click at [39, 276] on p "0 - [PERSON_NAME]'s House" at bounding box center [48, 276] width 64 height 7
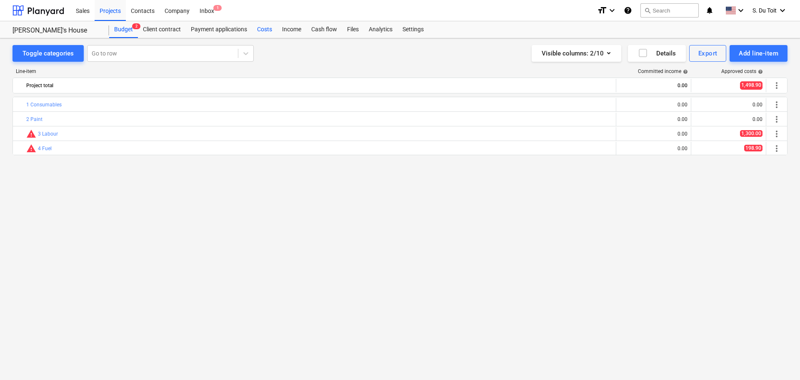
click at [268, 28] on div "Costs" at bounding box center [264, 29] width 25 height 17
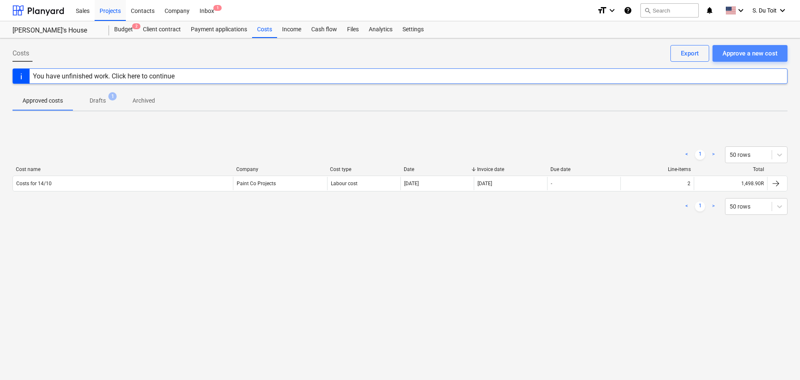
click at [730, 53] on div "Approve a new cost" at bounding box center [750, 53] width 55 height 11
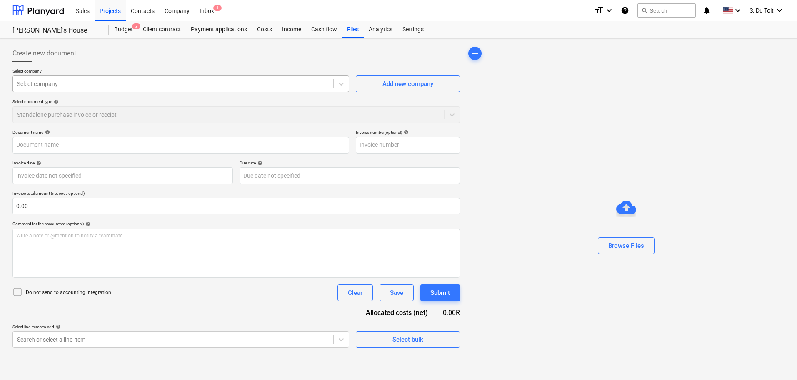
click at [89, 84] on div at bounding box center [173, 84] width 312 height 8
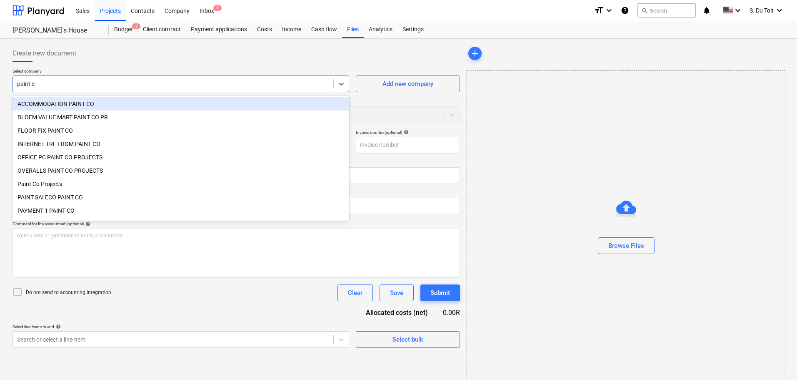
type input "paint co"
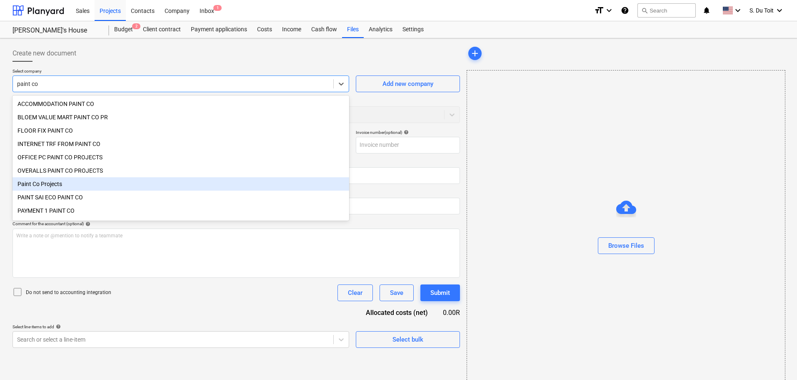
click at [55, 190] on div "Paint Co Projects" at bounding box center [181, 183] width 337 height 13
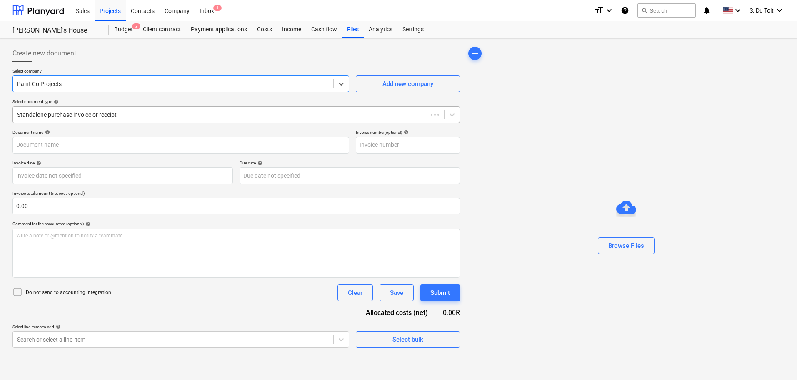
click at [108, 114] on div at bounding box center [220, 114] width 406 height 8
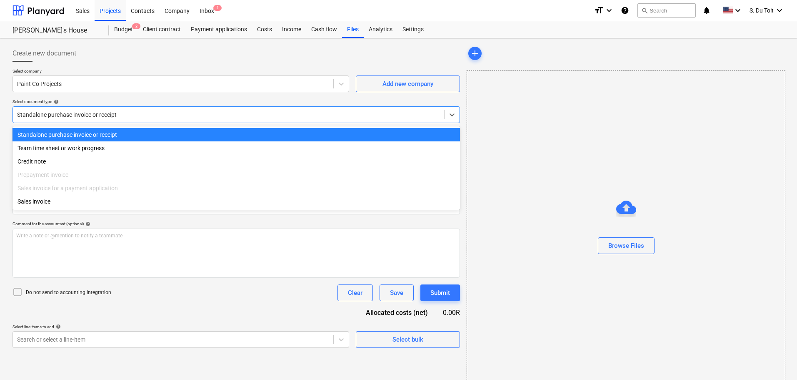
click at [97, 149] on div "Team time sheet or work progress" at bounding box center [237, 147] width 448 height 13
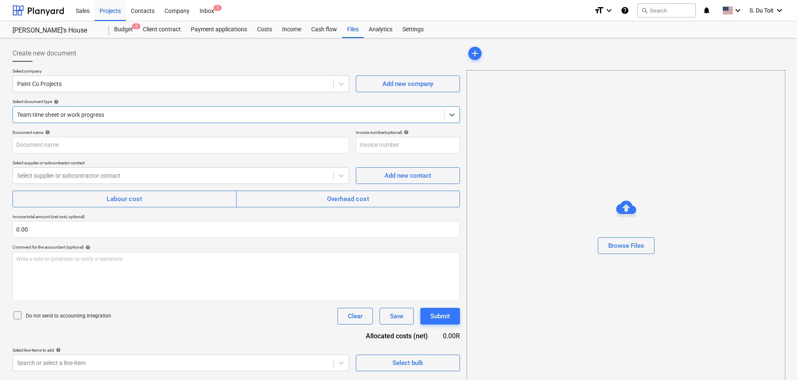
click at [82, 154] on div "Document name help Invoice number (optional) help Select supplier or subcontrac…" at bounding box center [237, 250] width 448 height 241
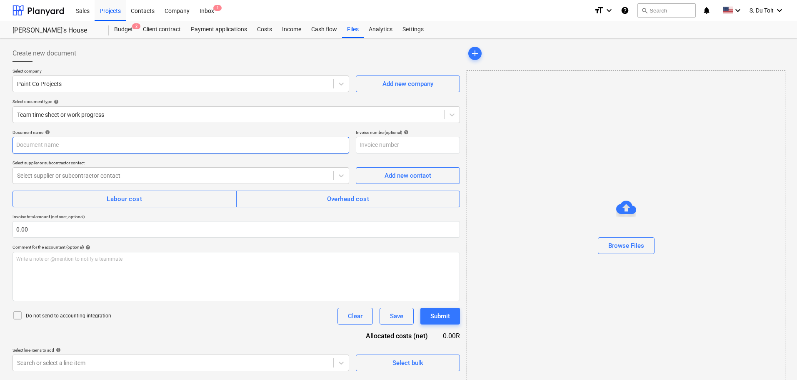
click at [81, 148] on input "text" at bounding box center [181, 145] width 337 height 17
type input "Consumables 14/10"
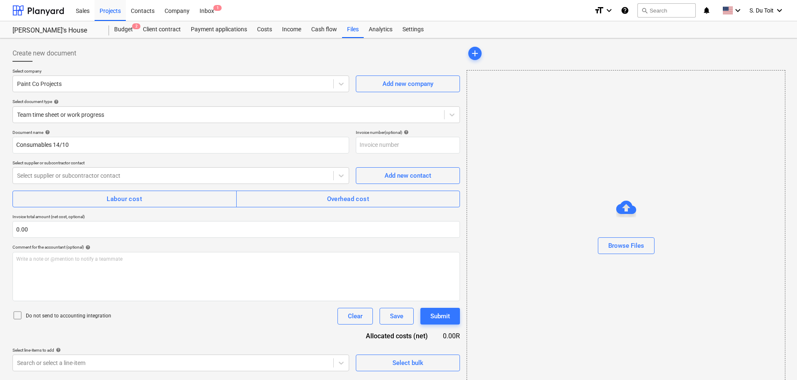
click at [88, 185] on div "Document name help Consumables 14/10 Invoice number (optional) help Select supp…" at bounding box center [237, 250] width 448 height 241
click at [92, 174] on div at bounding box center [173, 175] width 312 height 8
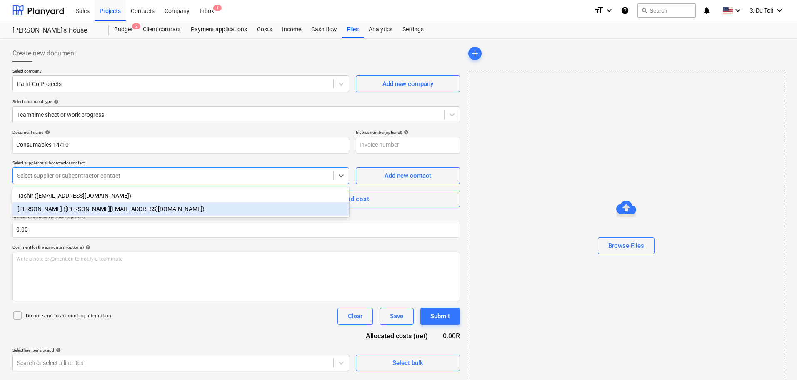
click at [99, 212] on div "[PERSON_NAME] ([PERSON_NAME][EMAIL_ADDRESS][DOMAIN_NAME])" at bounding box center [181, 208] width 337 height 13
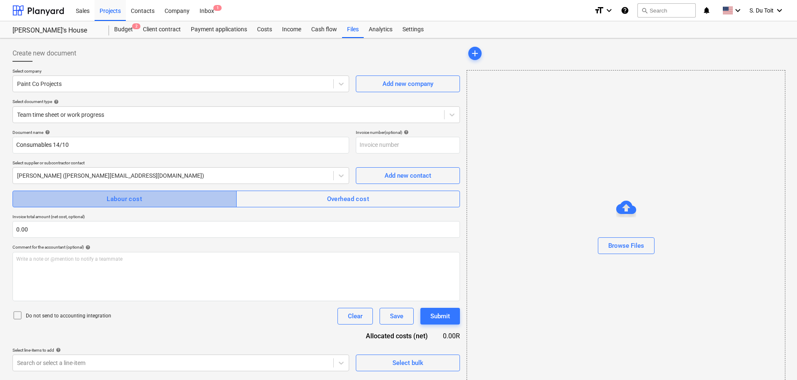
click at [87, 205] on button "Labour cost" at bounding box center [125, 198] width 224 height 17
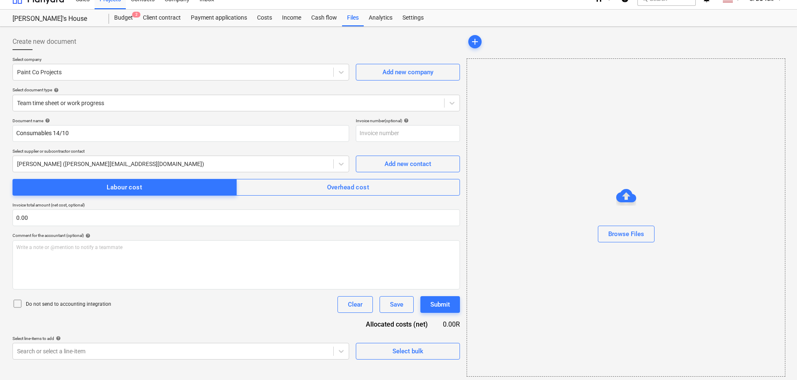
scroll to position [15, 0]
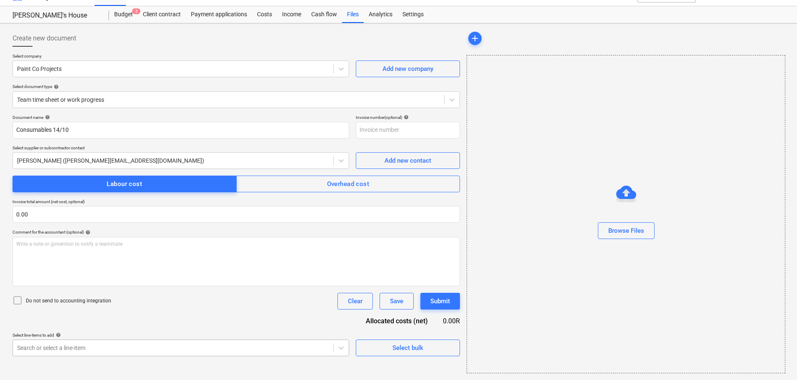
click at [71, 353] on body "Sales Projects Contacts Company Inbox 1 format_size keyboard_arrow_down help se…" at bounding box center [398, 175] width 797 height 380
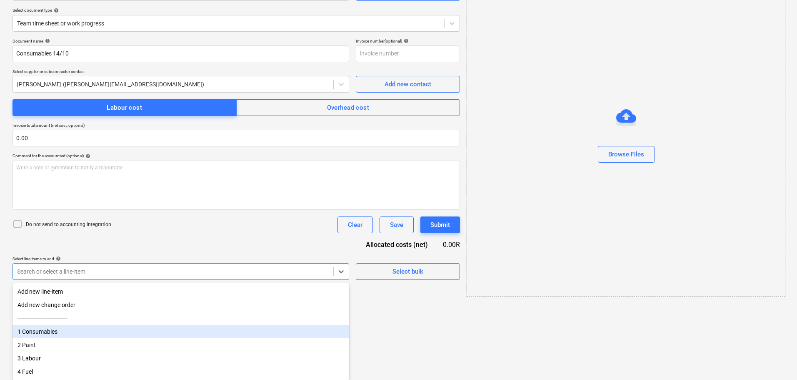
click at [82, 328] on div "1 Consumables" at bounding box center [181, 331] width 337 height 13
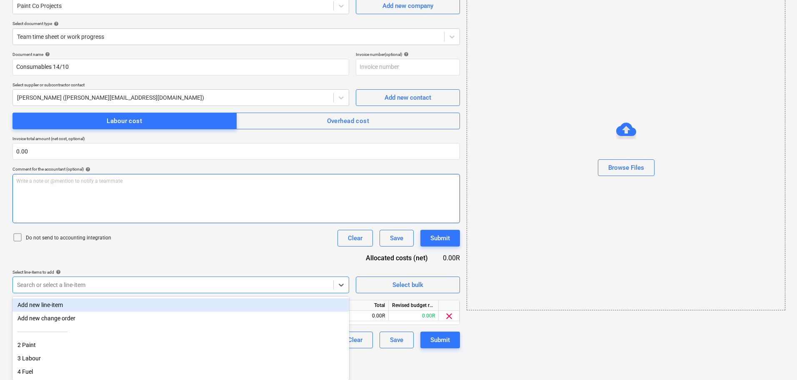
click at [223, 232] on div "Document name help Consumables 14/10 Invoice number (optional) help Select supp…" at bounding box center [237, 200] width 448 height 296
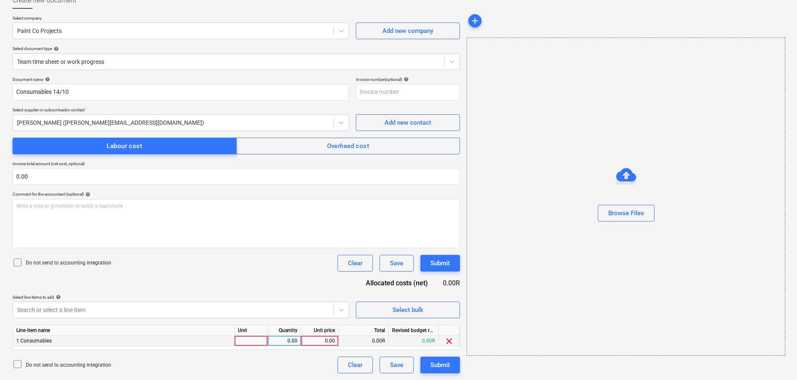
click at [251, 341] on div at bounding box center [251, 341] width 33 height 10
type input "1"
click at [285, 340] on div "0.00" at bounding box center [284, 341] width 26 height 10
type input "1"
click at [323, 341] on div "0.00" at bounding box center [320, 341] width 30 height 10
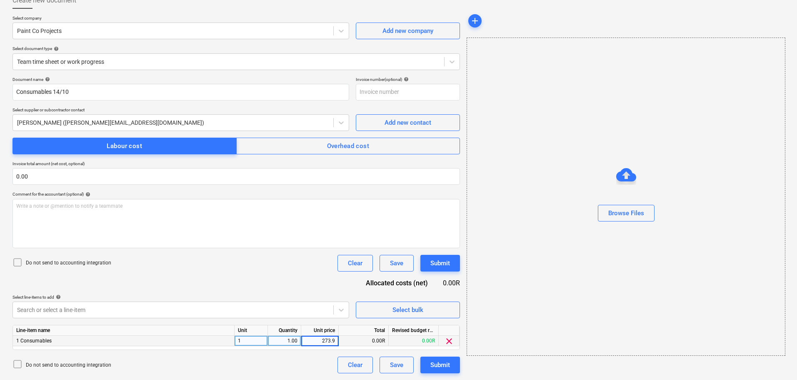
type input "273.99"
click at [289, 281] on div "Document name help Consumables 14/10 Invoice number (optional) help Select supp…" at bounding box center [237, 225] width 448 height 296
click at [444, 267] on div "Submit" at bounding box center [441, 263] width 20 height 11
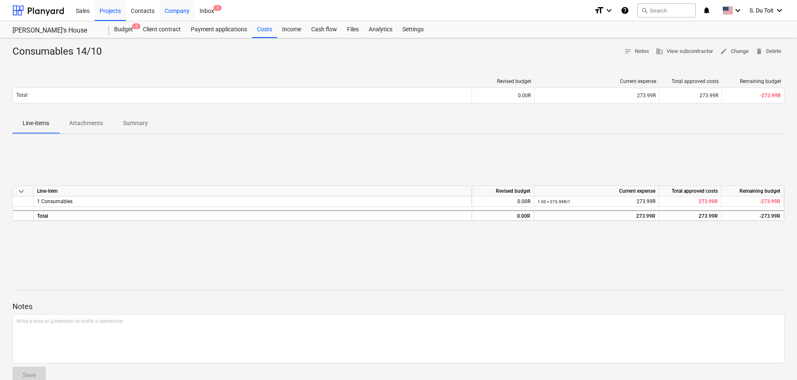
drag, startPoint x: 120, startPoint y: 15, endPoint x: 174, endPoint y: 0, distance: 56.0
click at [120, 15] on div "Projects" at bounding box center [110, 10] width 31 height 21
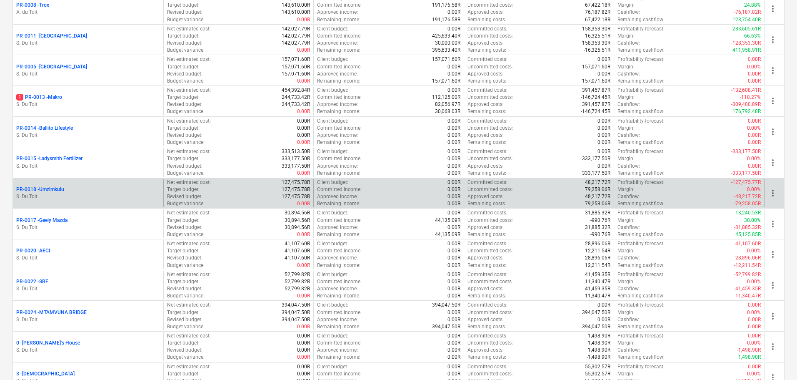
scroll to position [143, 0]
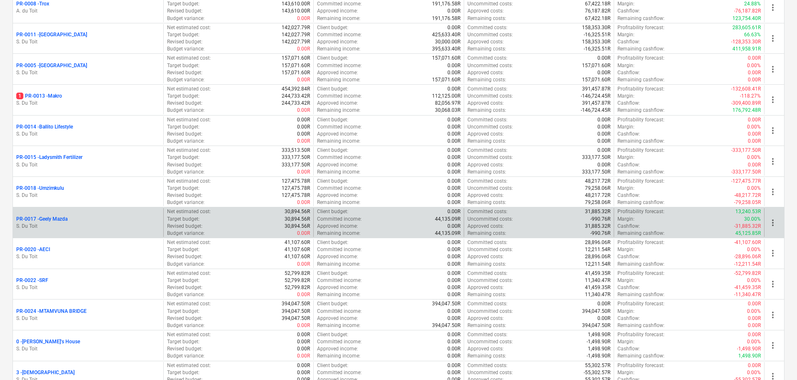
click at [56, 215] on p "PR-0017 - Geely Mazda" at bounding box center [41, 218] width 51 height 7
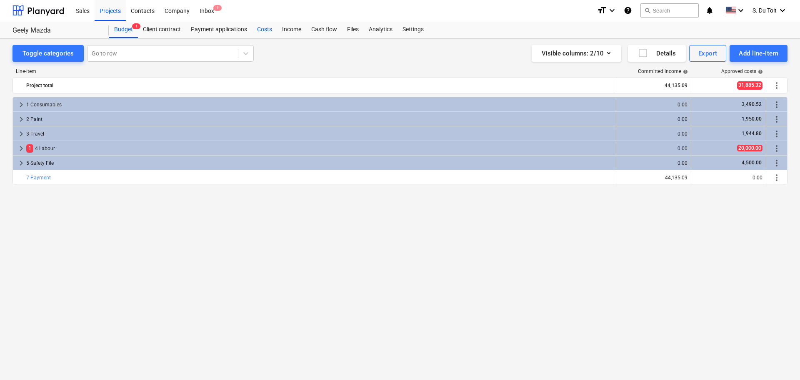
click at [265, 24] on div "Costs" at bounding box center [264, 29] width 25 height 17
